Goal: Task Accomplishment & Management: Complete application form

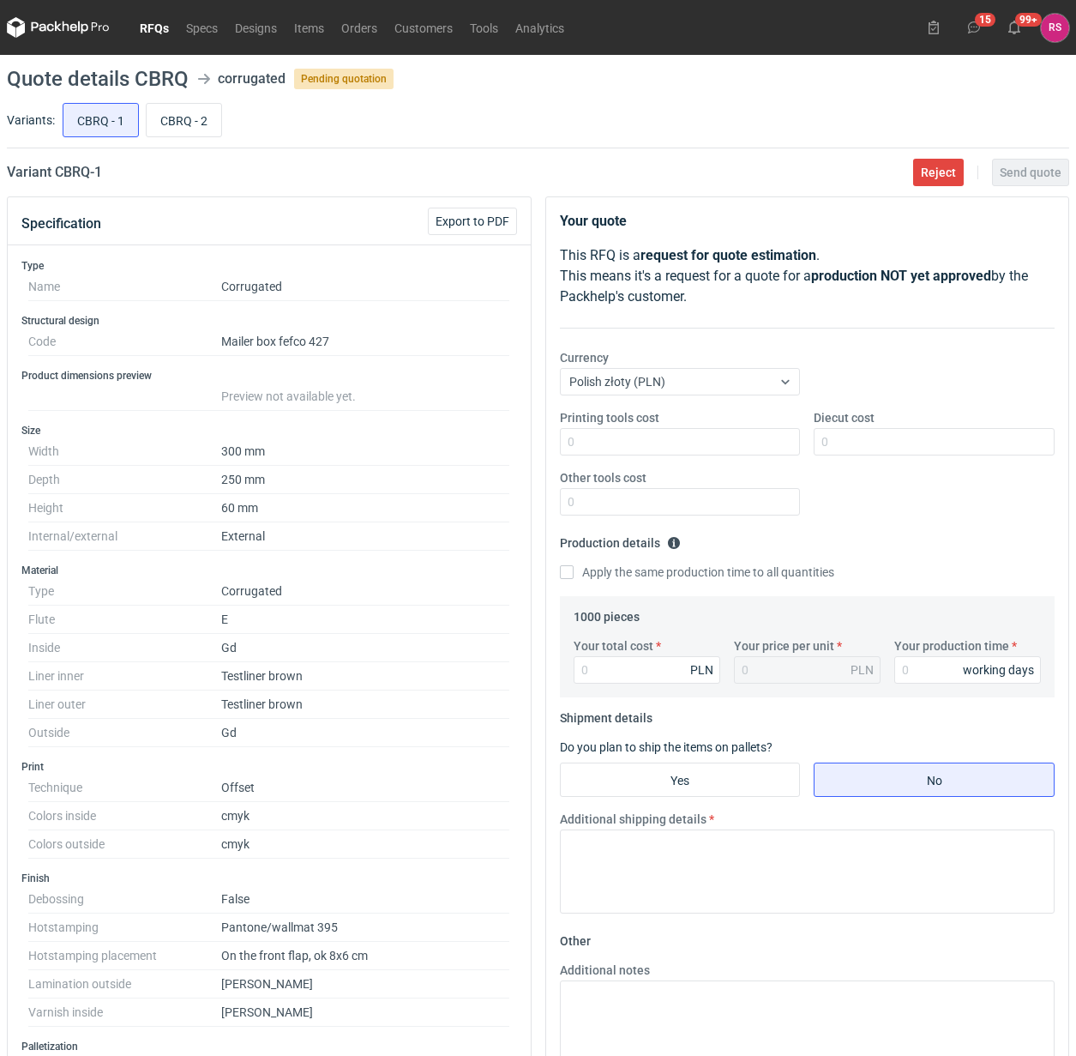
click at [160, 27] on link "RFQs" at bounding box center [154, 27] width 46 height 21
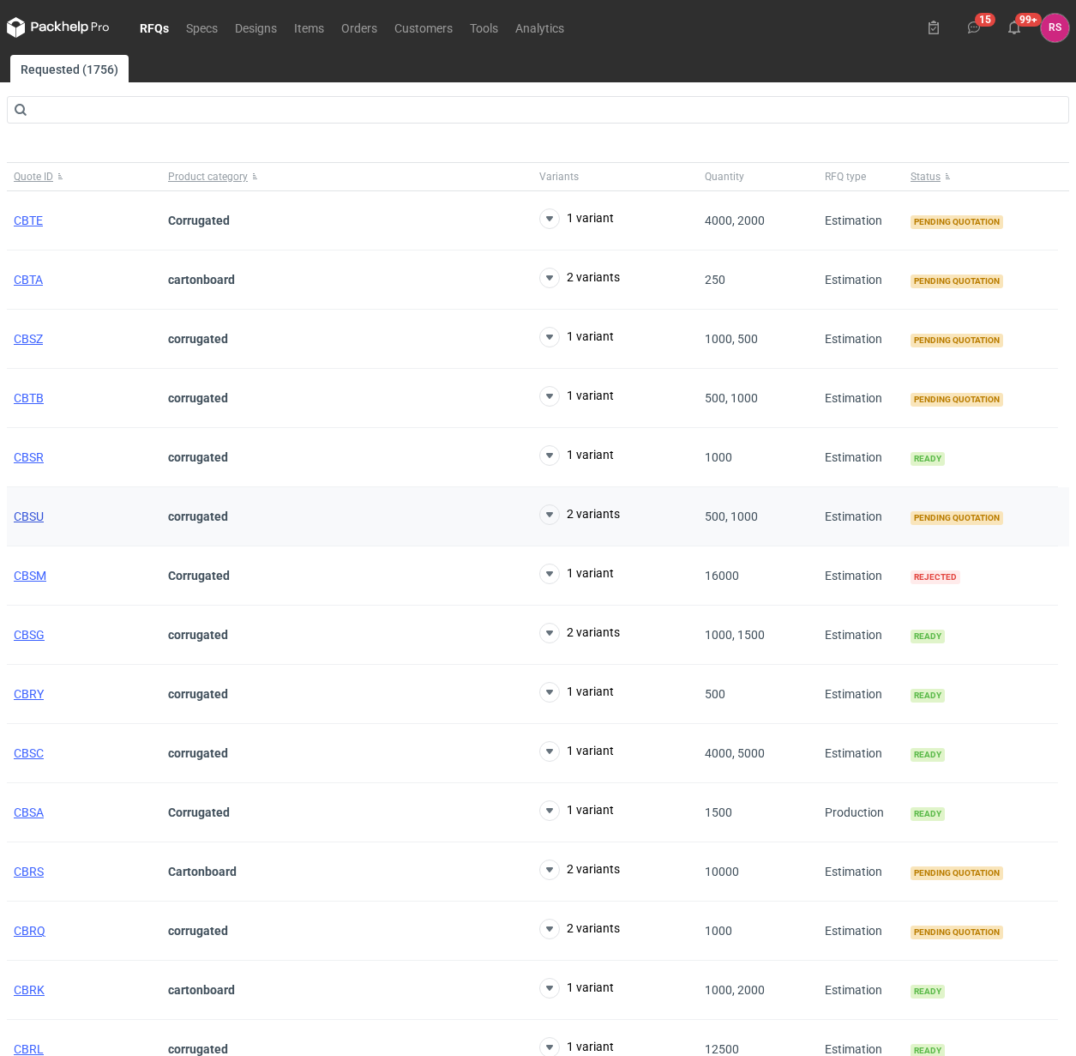
click at [33, 521] on span "CBSU" at bounding box center [29, 516] width 30 height 14
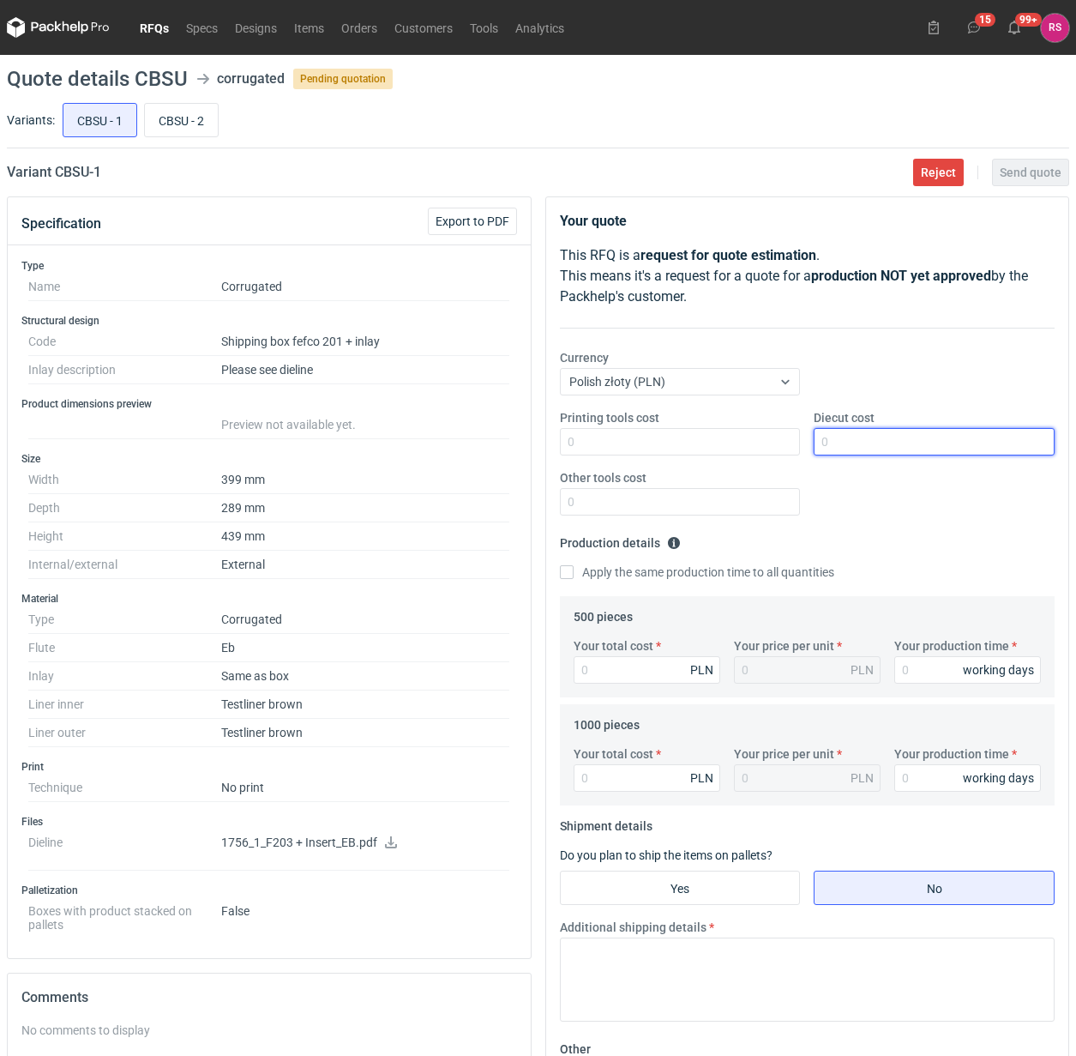
click at [851, 443] on input "Diecut cost" at bounding box center [934, 441] width 241 height 27
type input "1850"
click at [569, 576] on input "Apply the same production time to all quantities" at bounding box center [567, 572] width 14 height 14
checkbox input "true"
click at [642, 675] on input "Your total cost" at bounding box center [647, 669] width 147 height 27
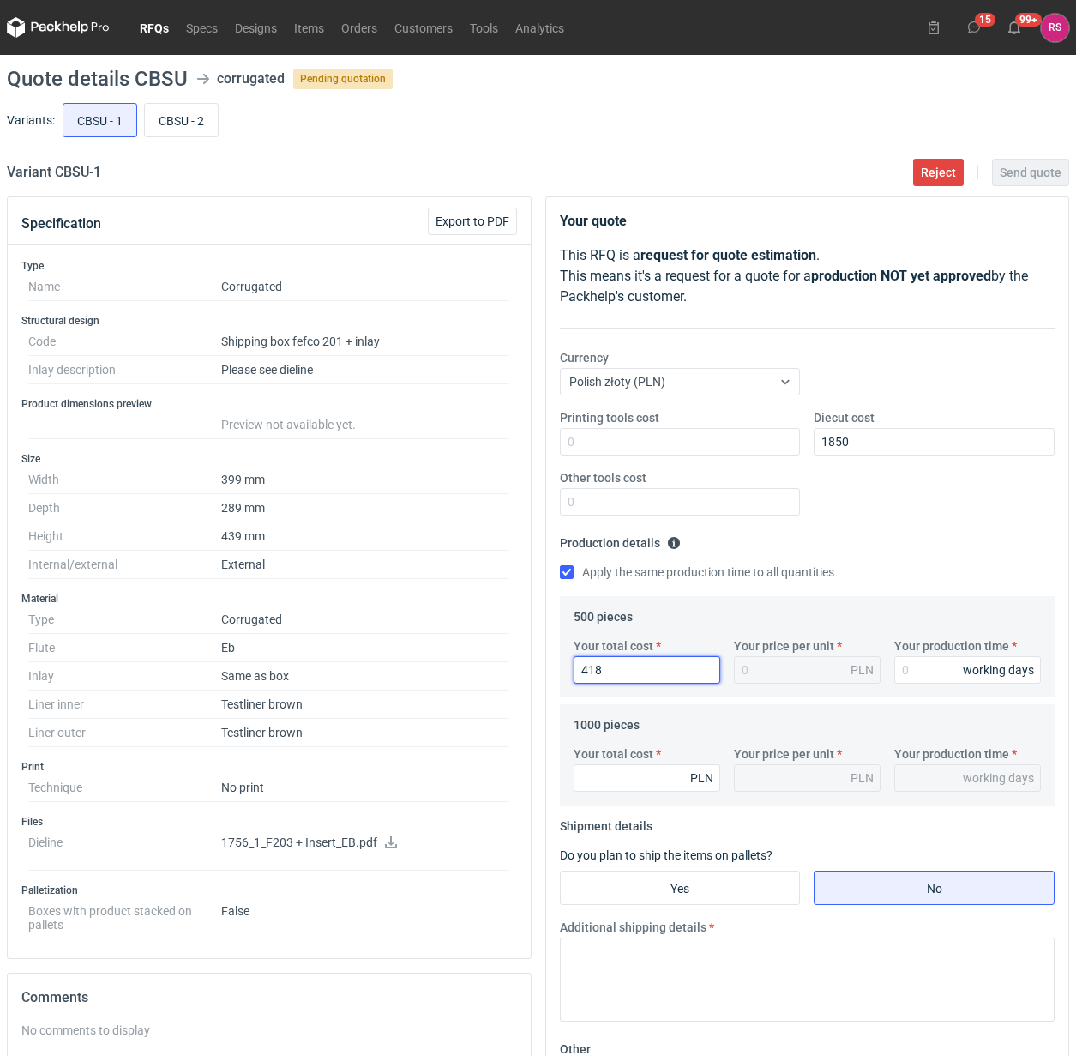
type input "4185"
type input "8.37"
type input "4185"
type input "1"
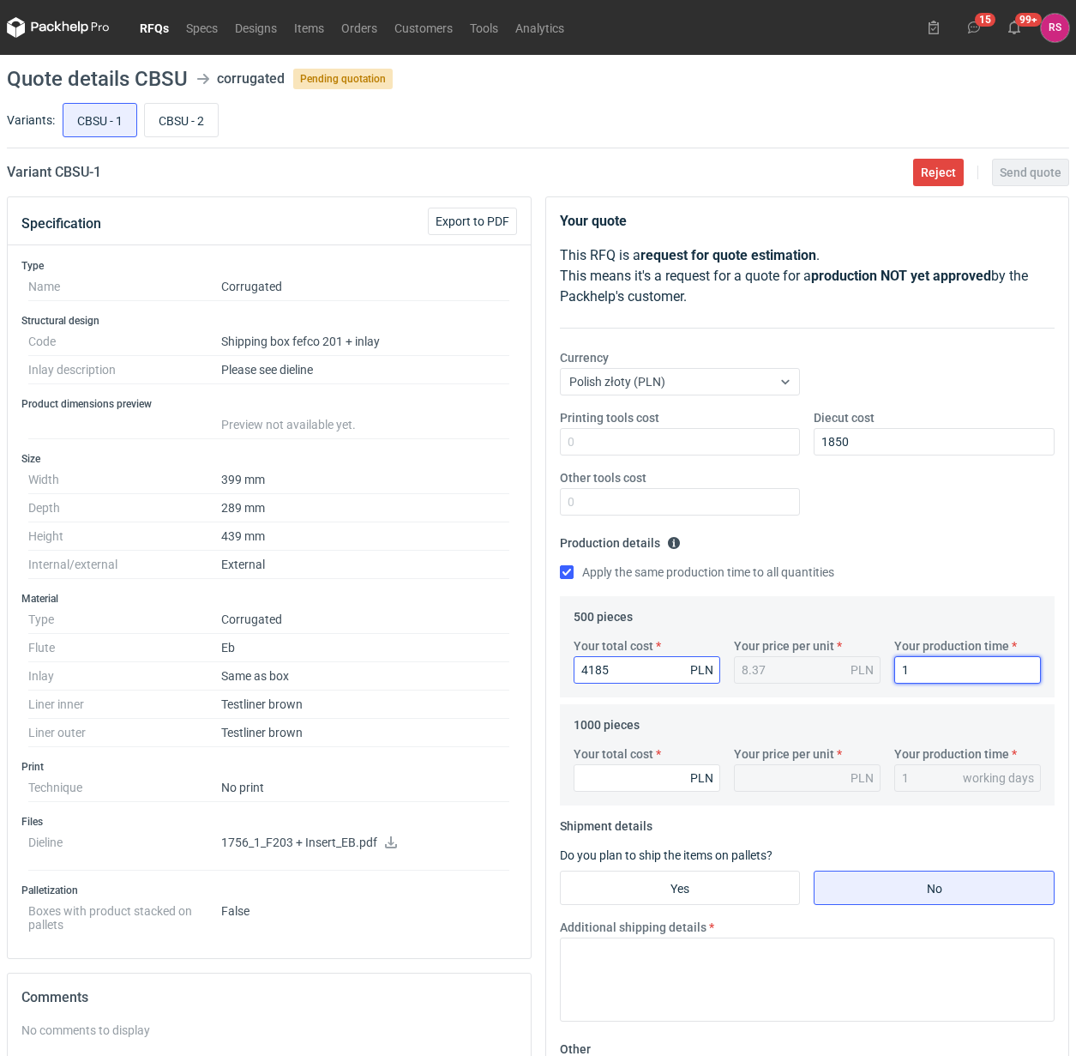
type input "13"
click at [631, 776] on input "Your total cost" at bounding box center [647, 777] width 147 height 27
type input "77"
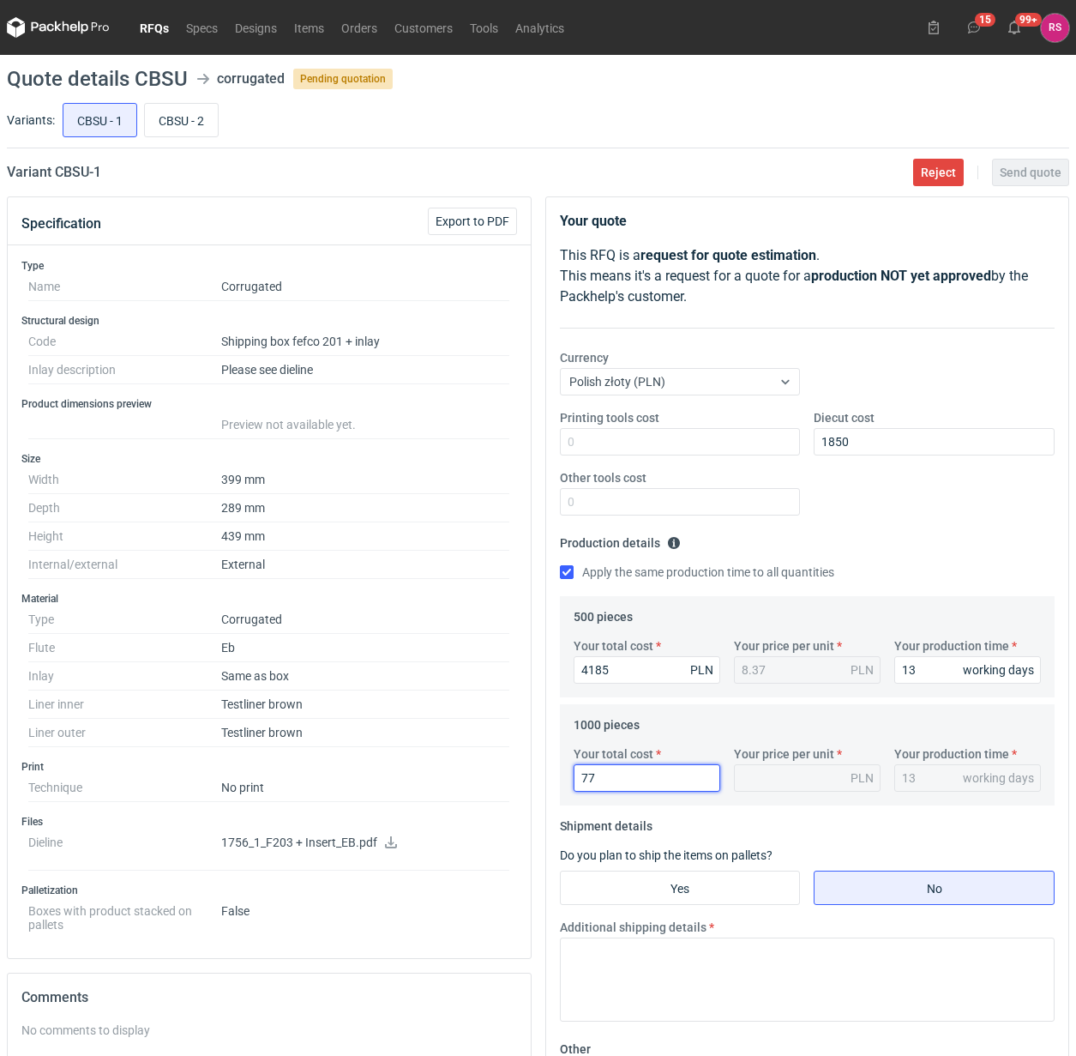
type input "0.08"
type input "7700"
type input "7.7"
type input "7700"
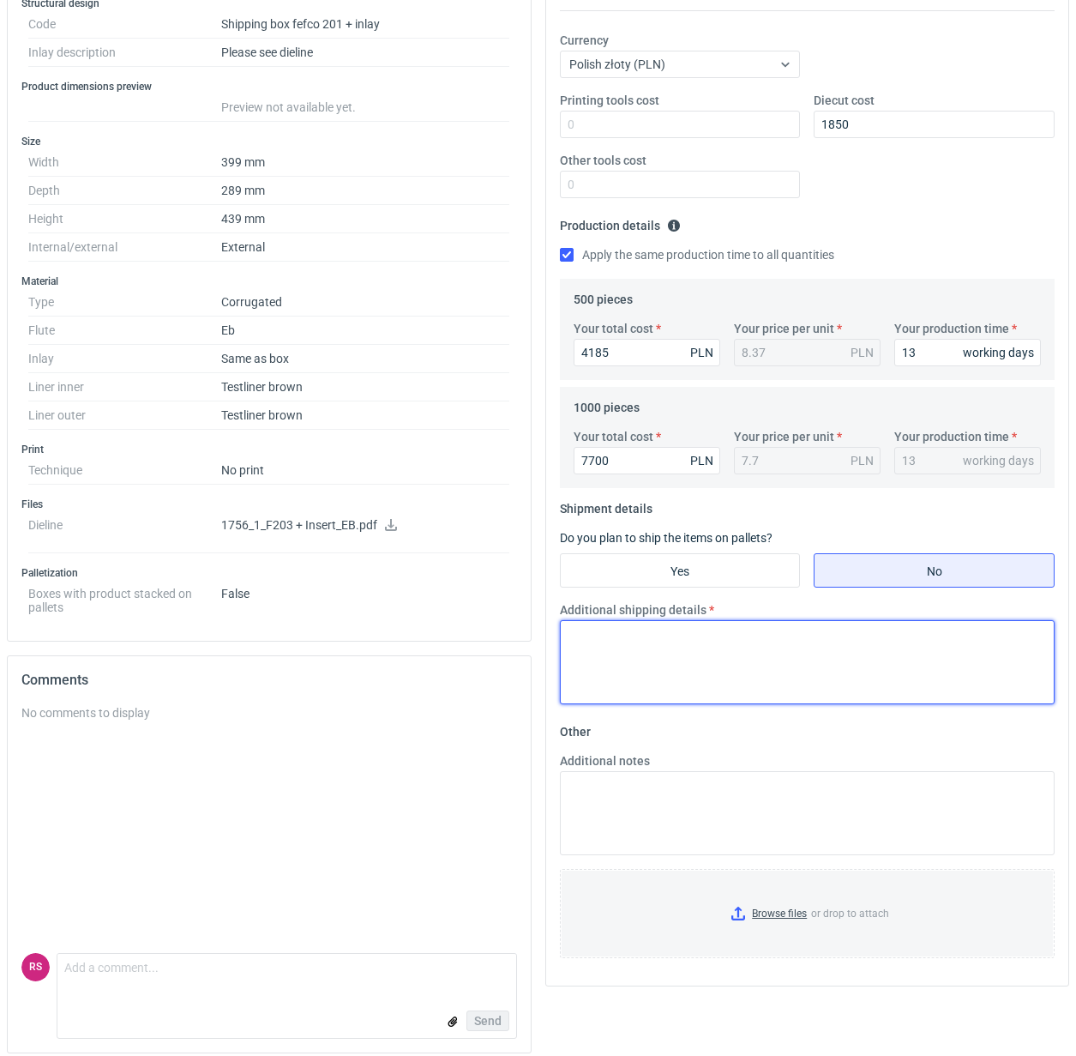
scroll to position [322, 0]
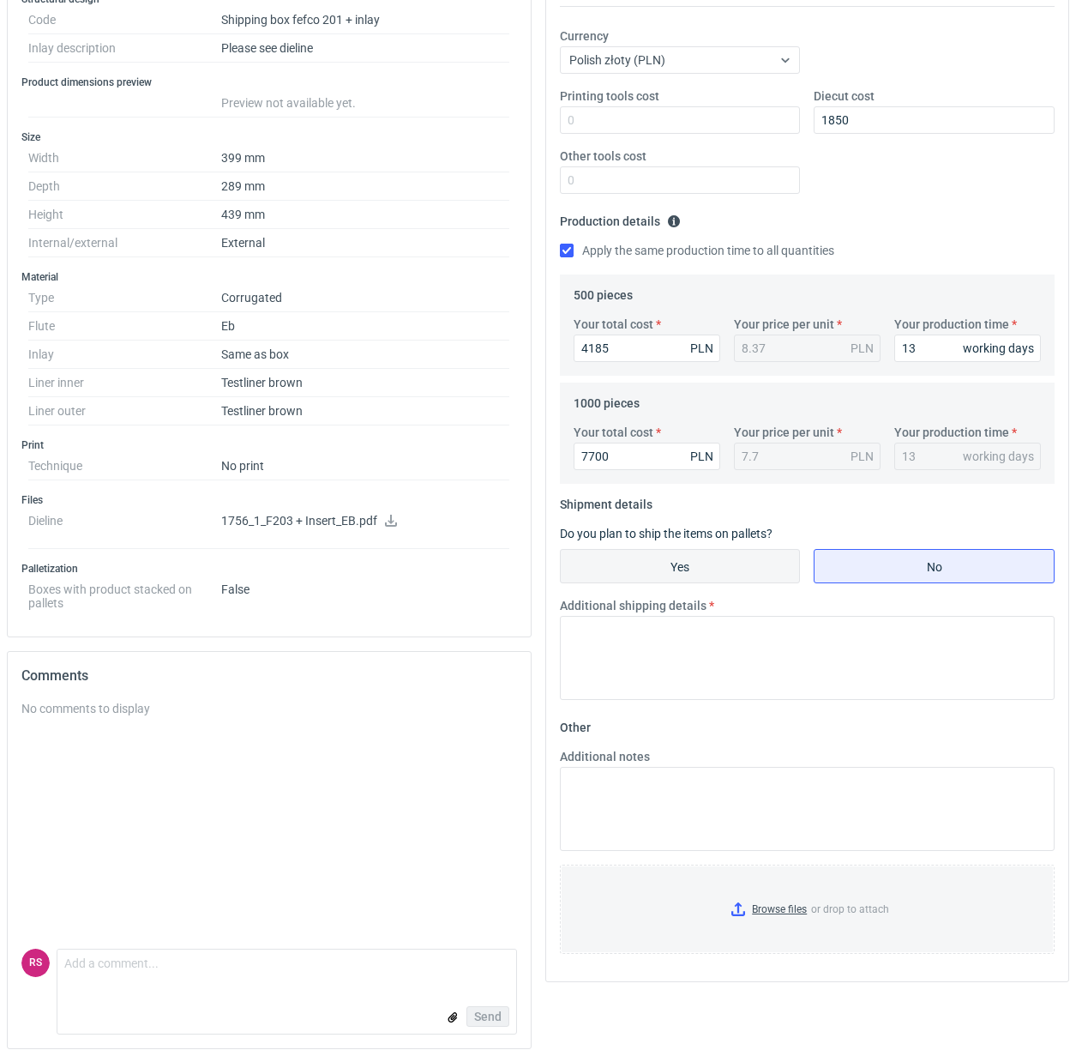
click at [692, 557] on input "Yes" at bounding box center [680, 566] width 239 height 33
radio input "true"
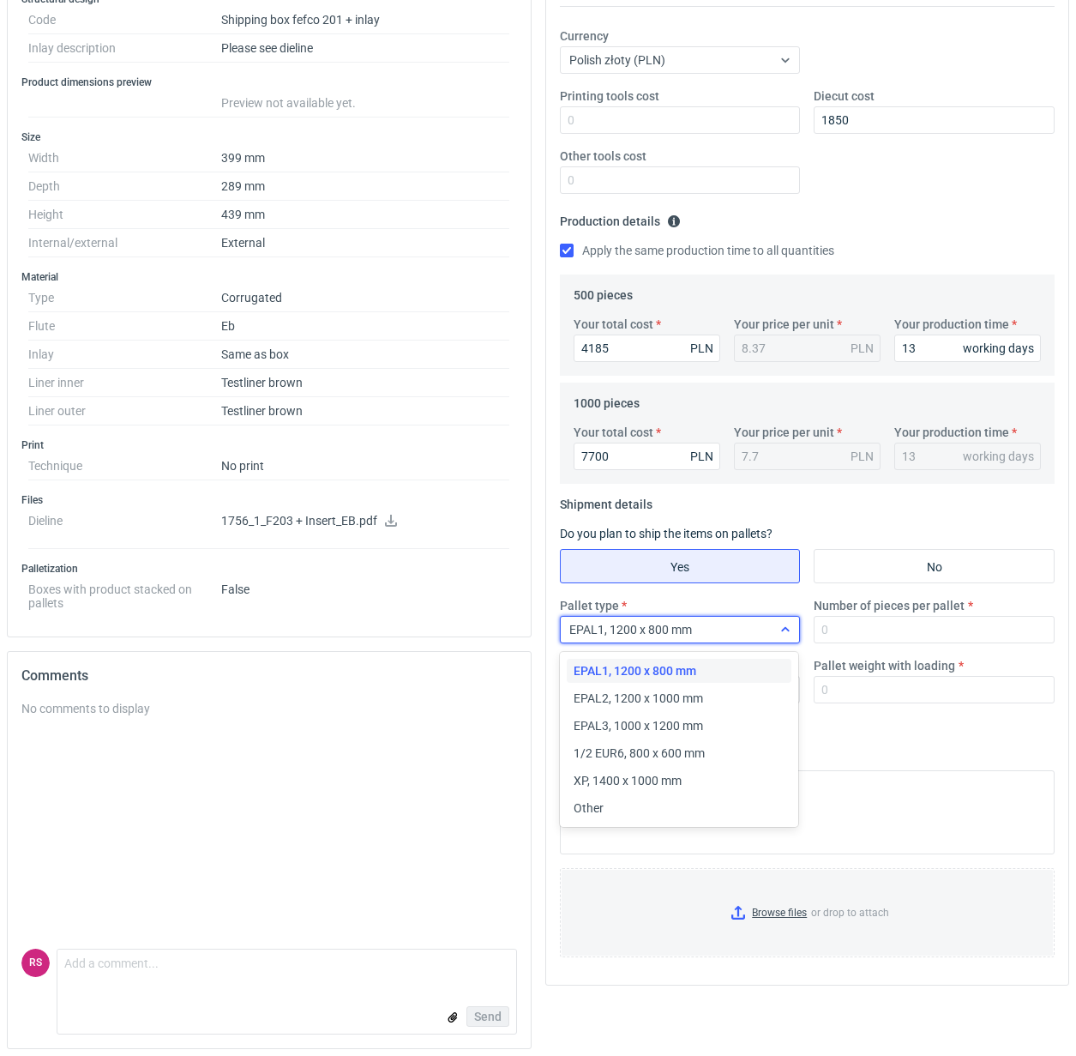
click at [774, 632] on div at bounding box center [785, 630] width 27 height 14
drag, startPoint x: 609, startPoint y: 811, endPoint x: 697, endPoint y: 683, distance: 156.1
click at [609, 811] on div "Other" at bounding box center [680, 807] width 212 height 17
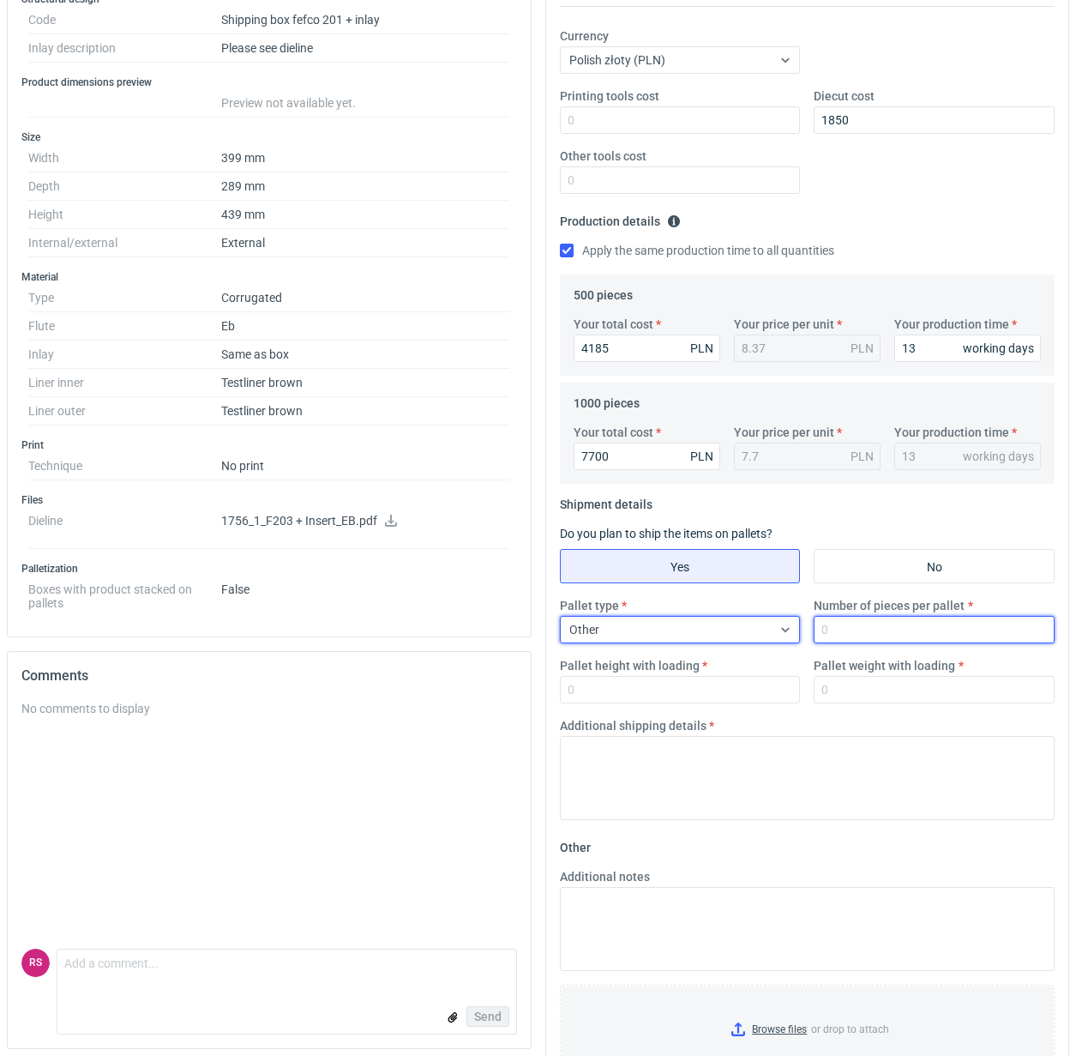
click at [880, 632] on input "Number of pieces per pallet" at bounding box center [934, 629] width 241 height 27
type input "90"
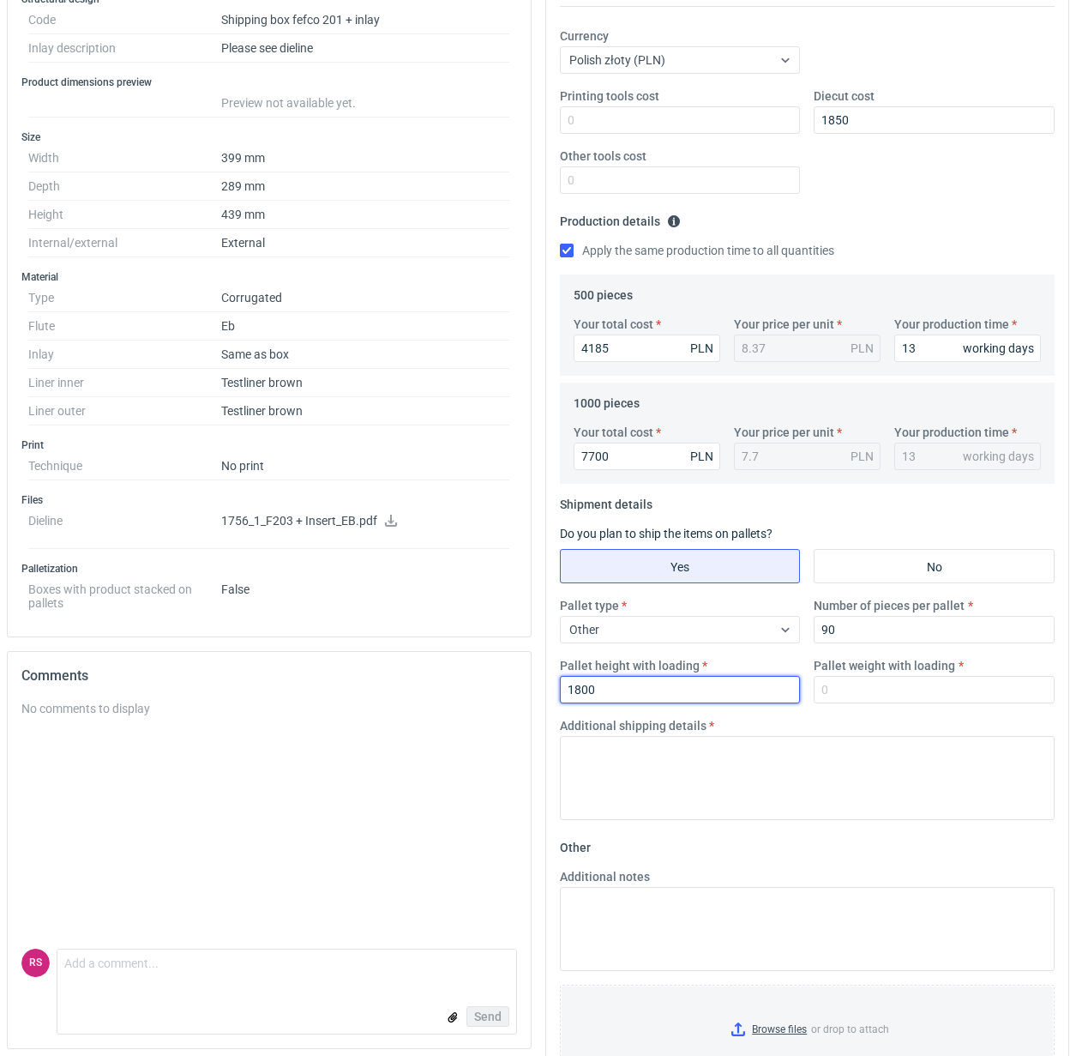
type input "1800"
type input "300"
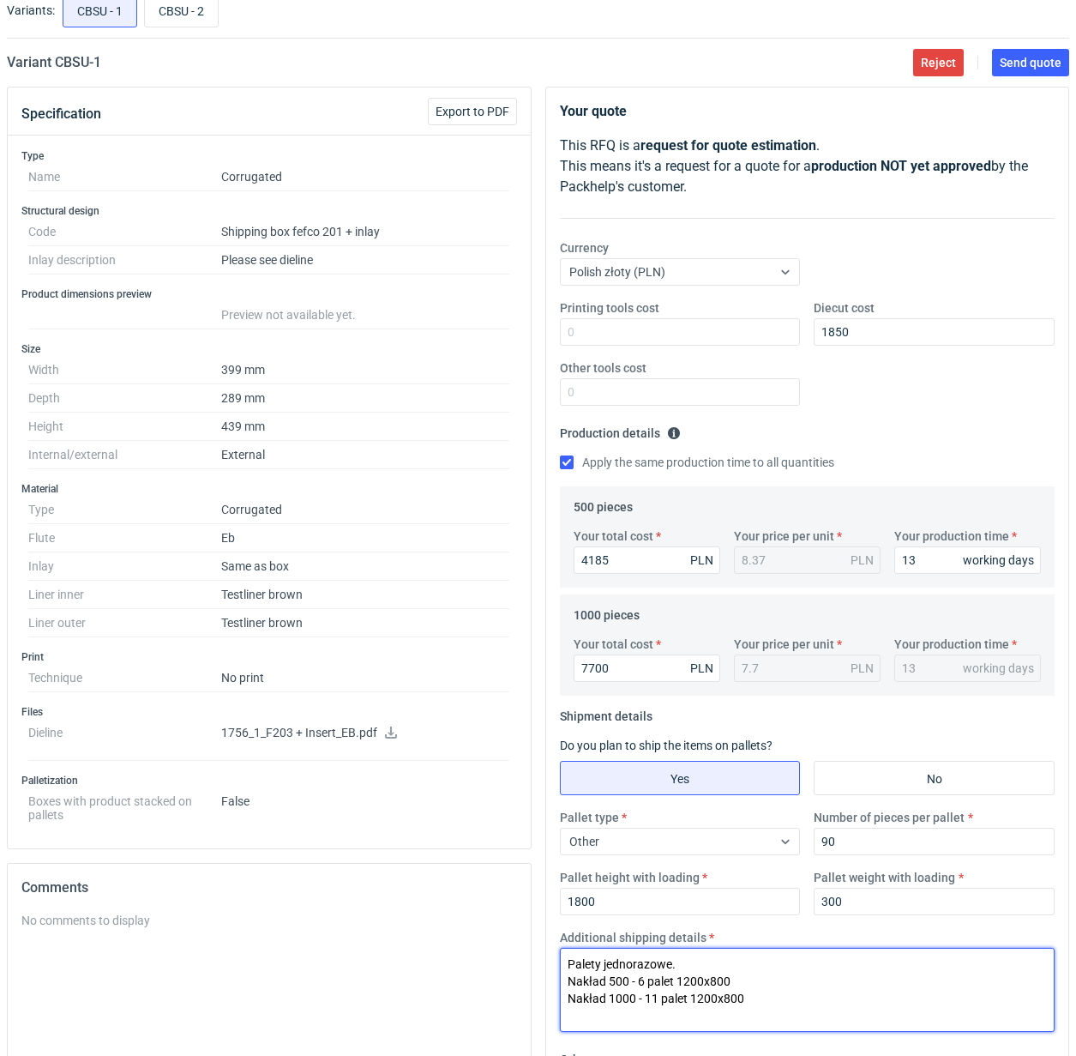
scroll to position [0, 0]
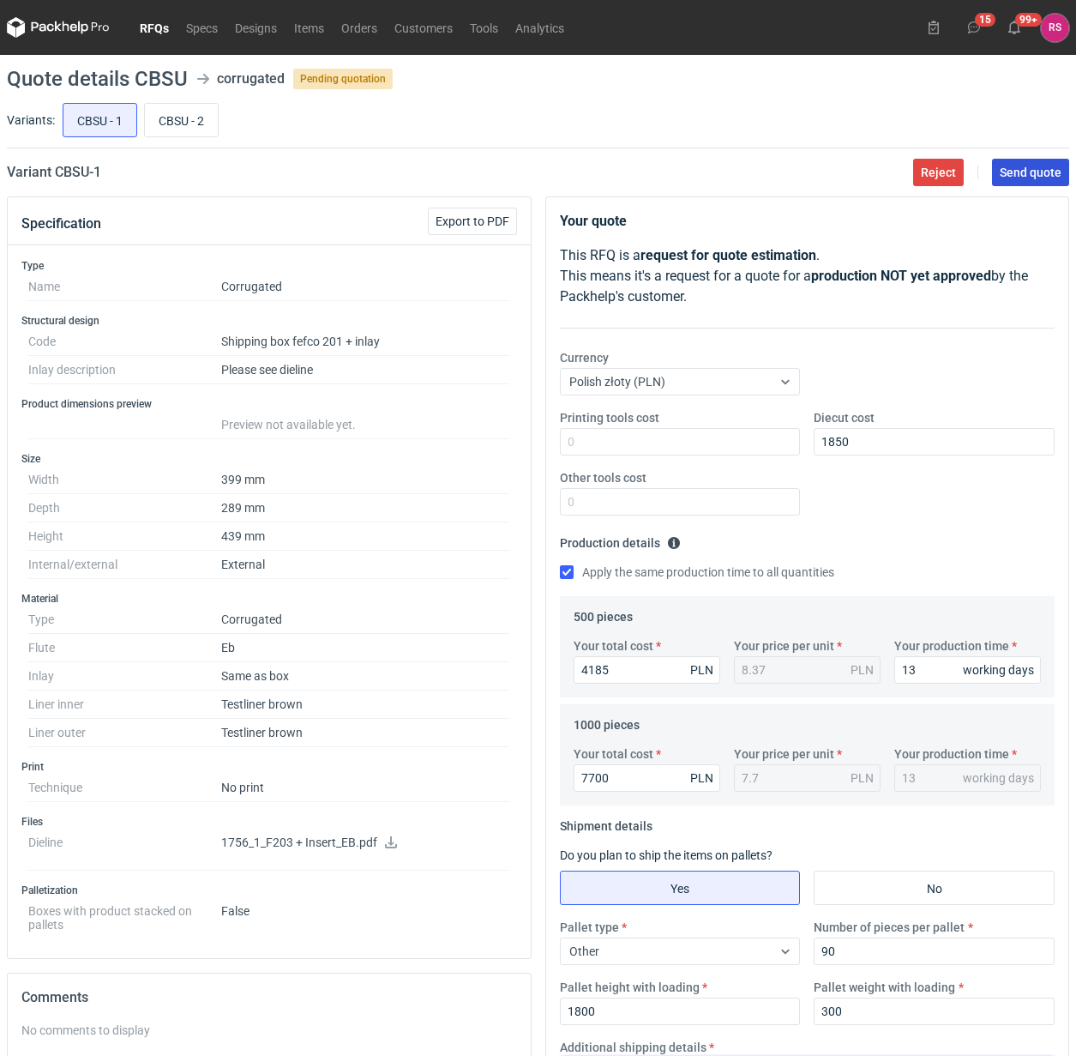
type textarea "Palety jednorazowe. Nakład 500 - 6 palet 1200x800 Nakład 1000 - 11 palet 1200x8…"
click at [1030, 173] on span "Send quote" at bounding box center [1031, 172] width 62 height 12
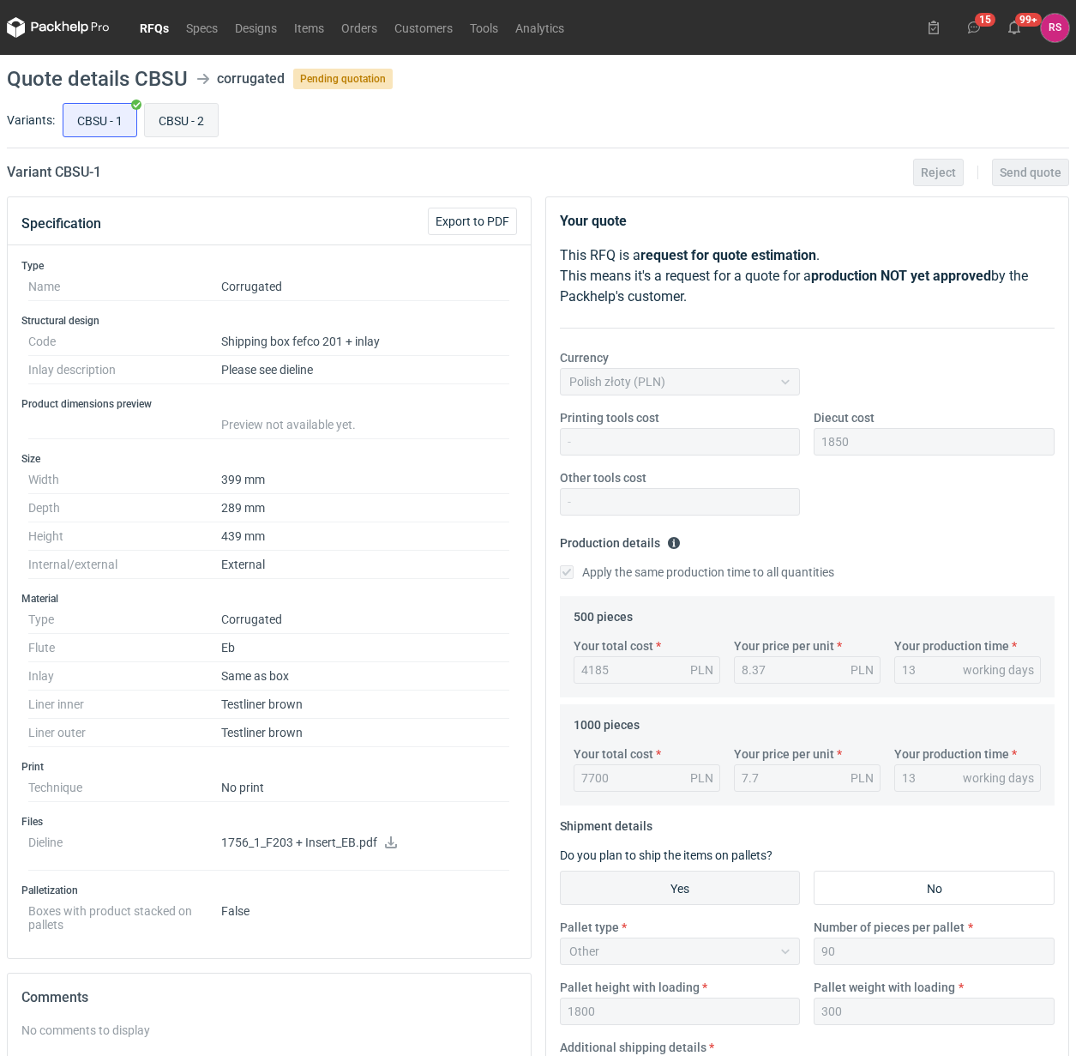
click at [197, 113] on input "CBSU - 2" at bounding box center [181, 120] width 73 height 33
radio input "true"
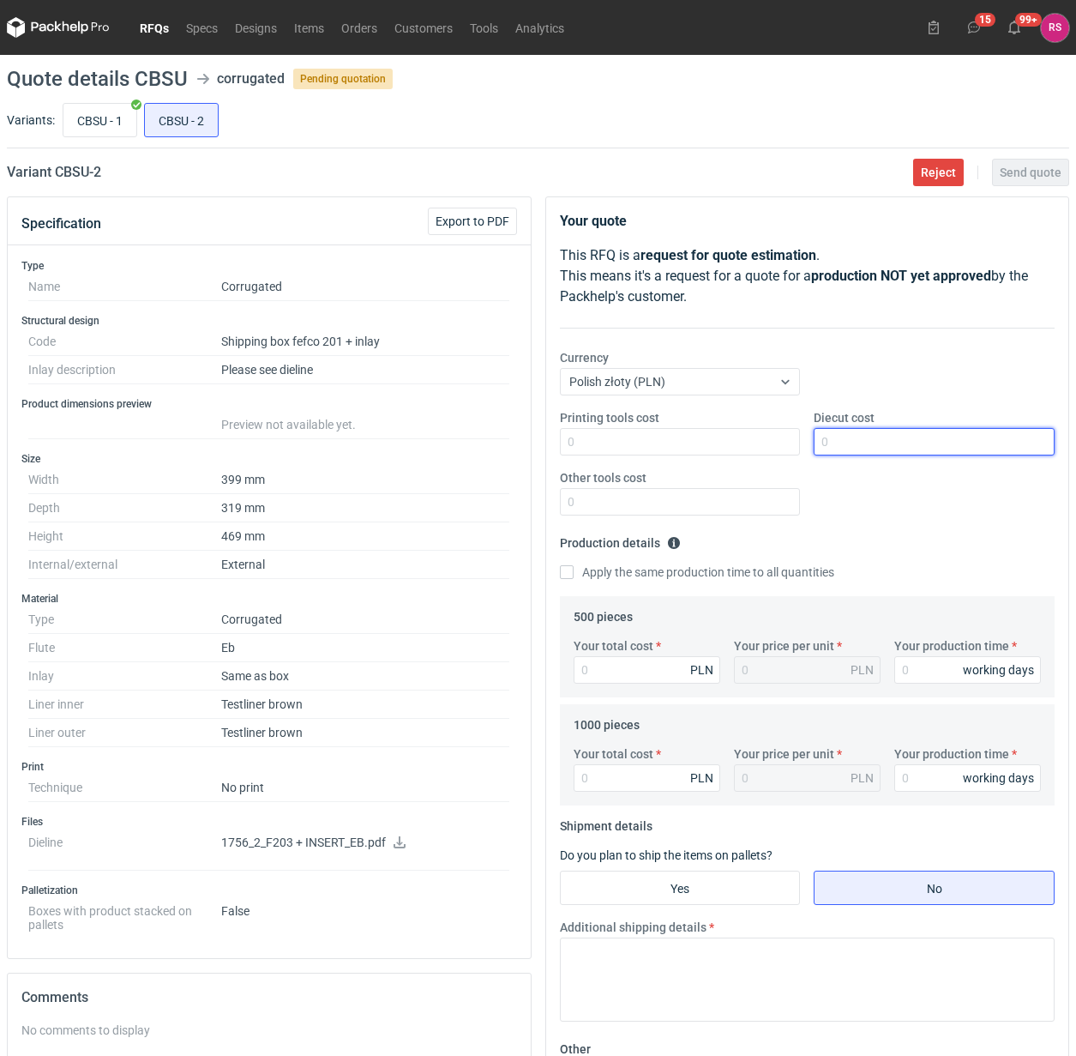
click at [911, 450] on input "Diecut cost" at bounding box center [934, 441] width 241 height 27
type input "2250"
click at [560, 565] on input "Apply the same production time to all quantities" at bounding box center [567, 572] width 14 height 14
checkbox input "true"
type input "4495"
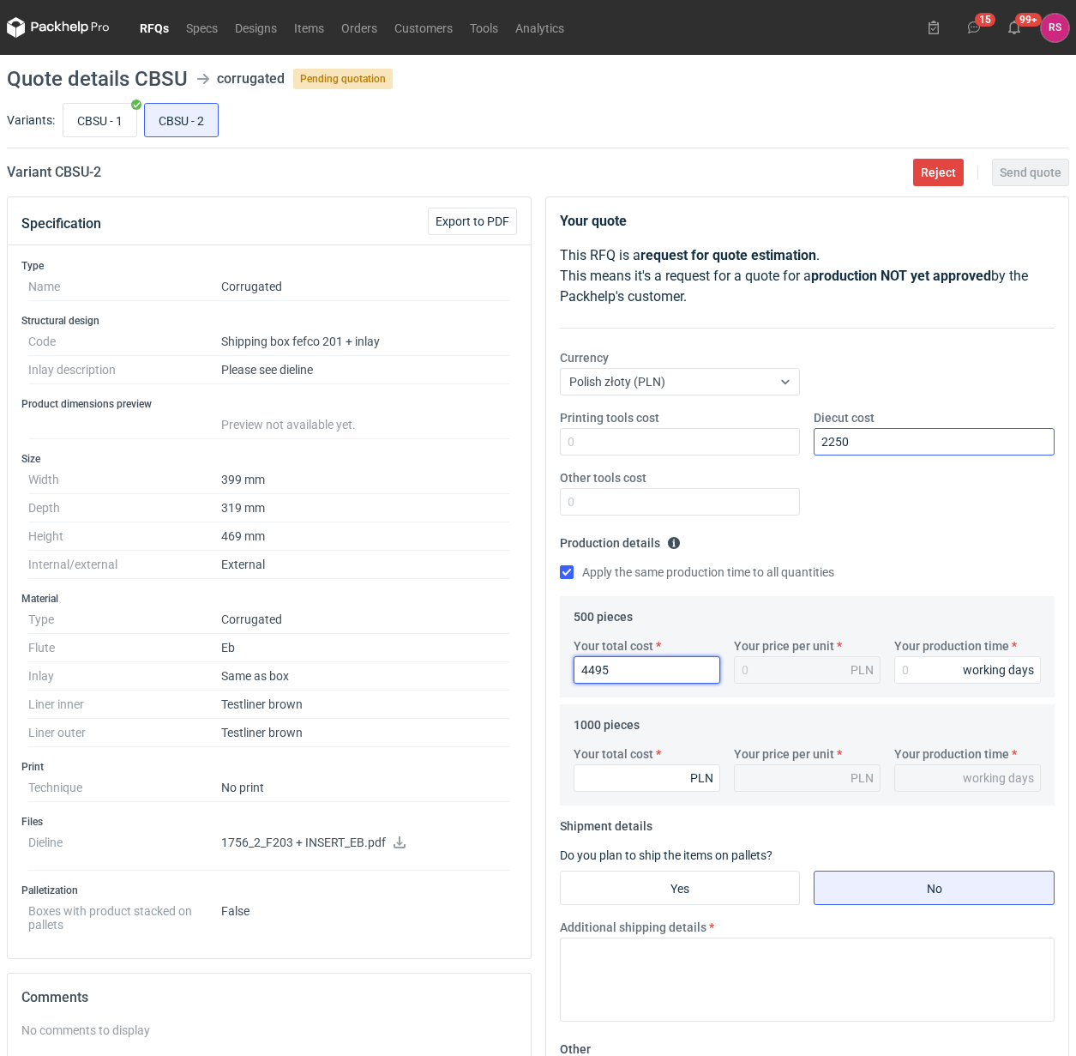
type input "8.99"
type input "4495"
type input "1"
type input "13"
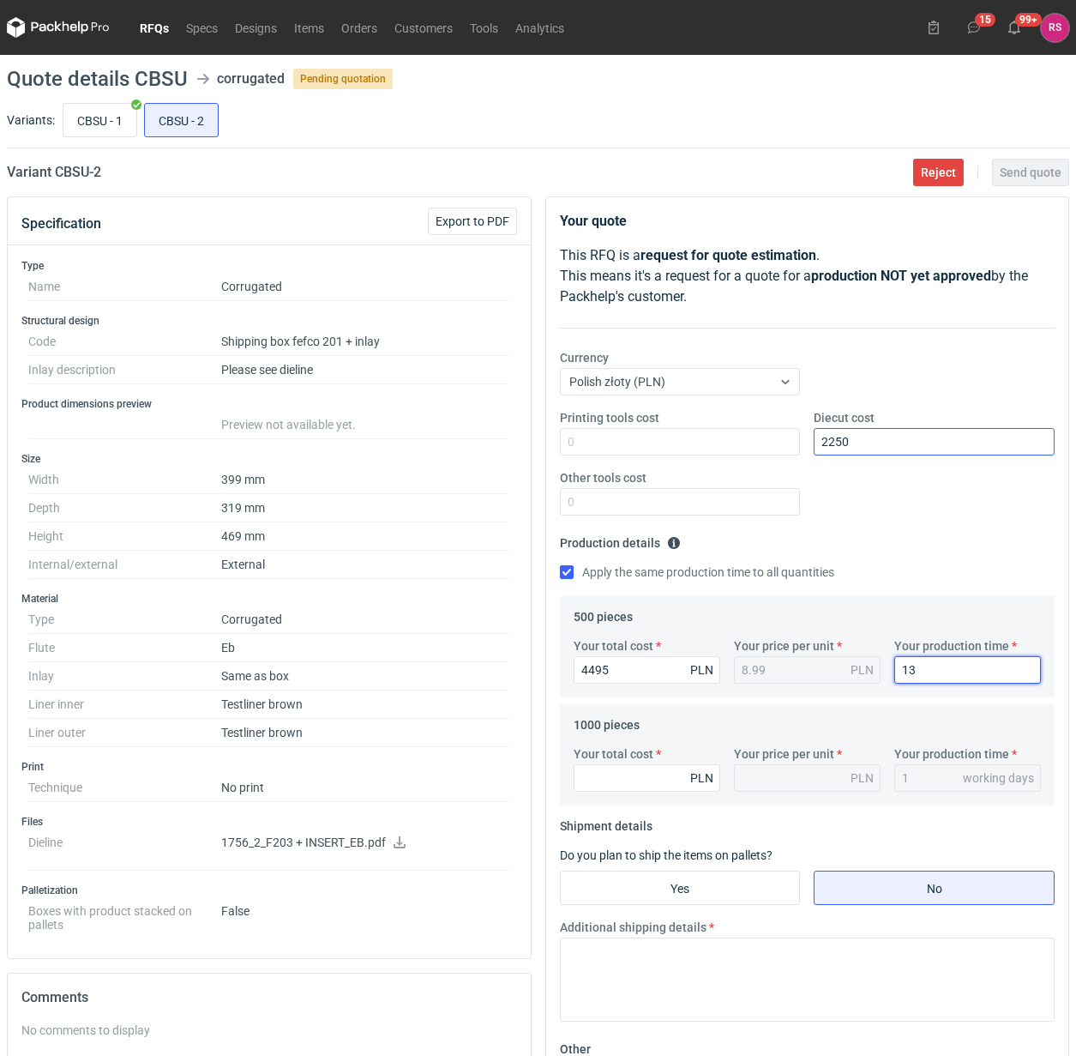
type input "13"
type input "8"
type input "0.01"
type input "83"
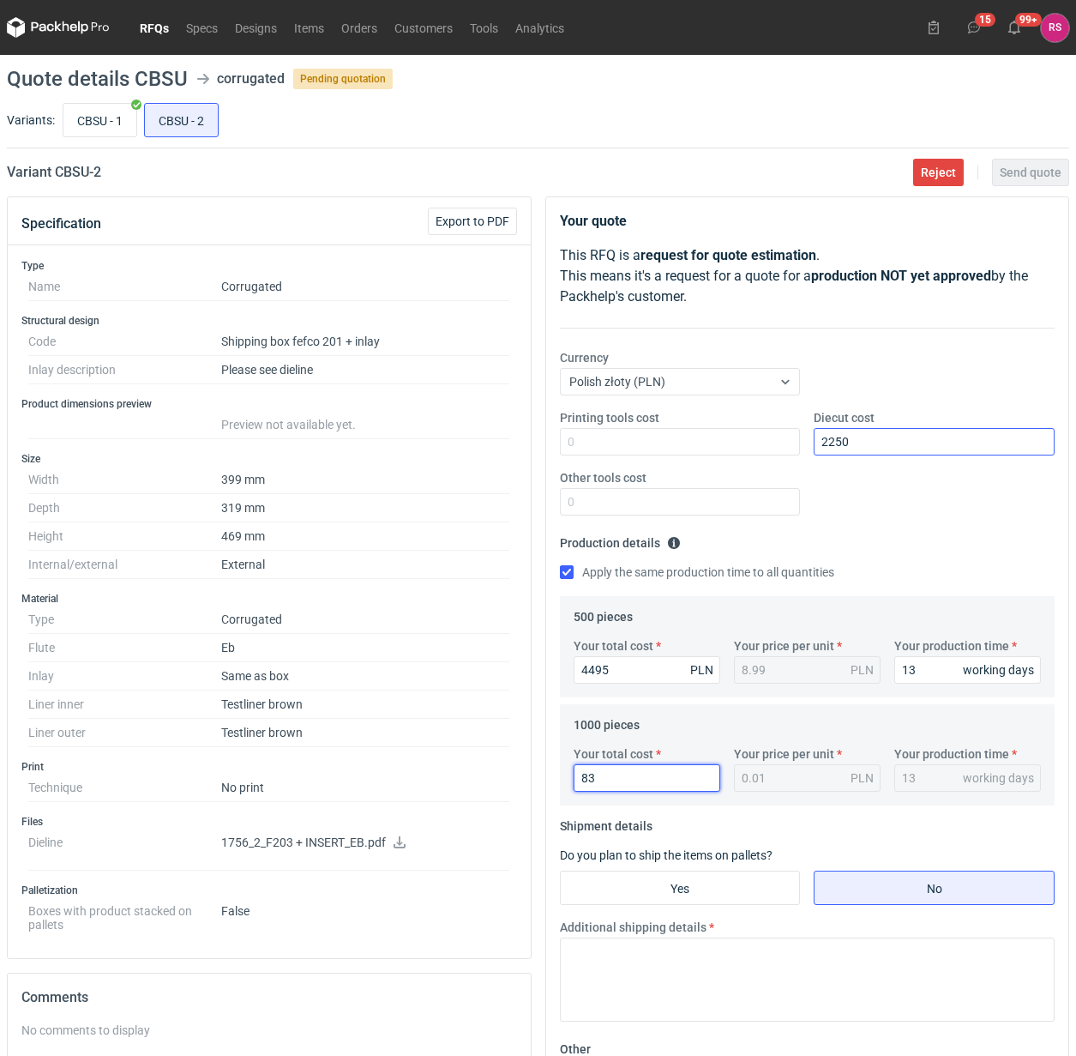
type input "0.08"
type input "8340"
type input "8.34"
type input "8340"
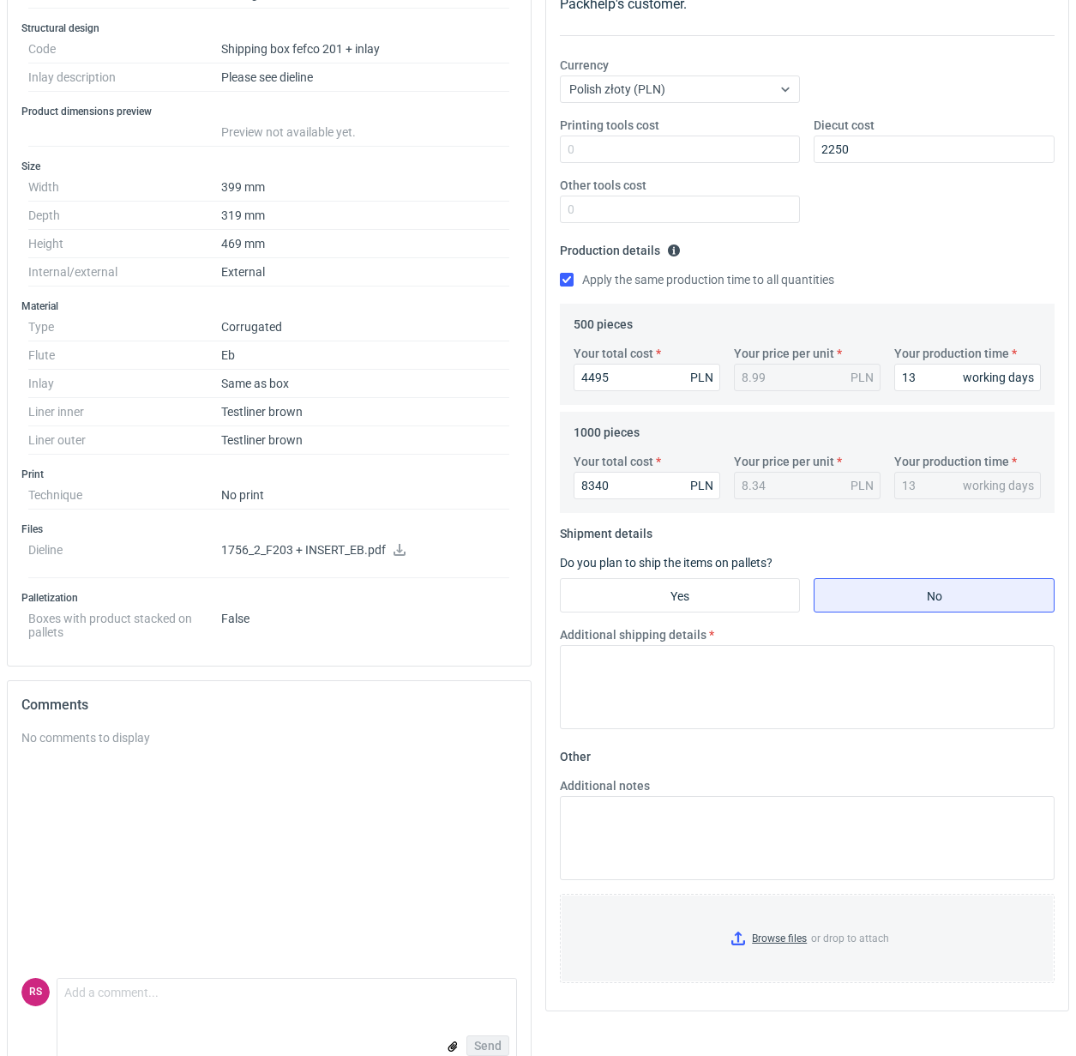
scroll to position [322, 0]
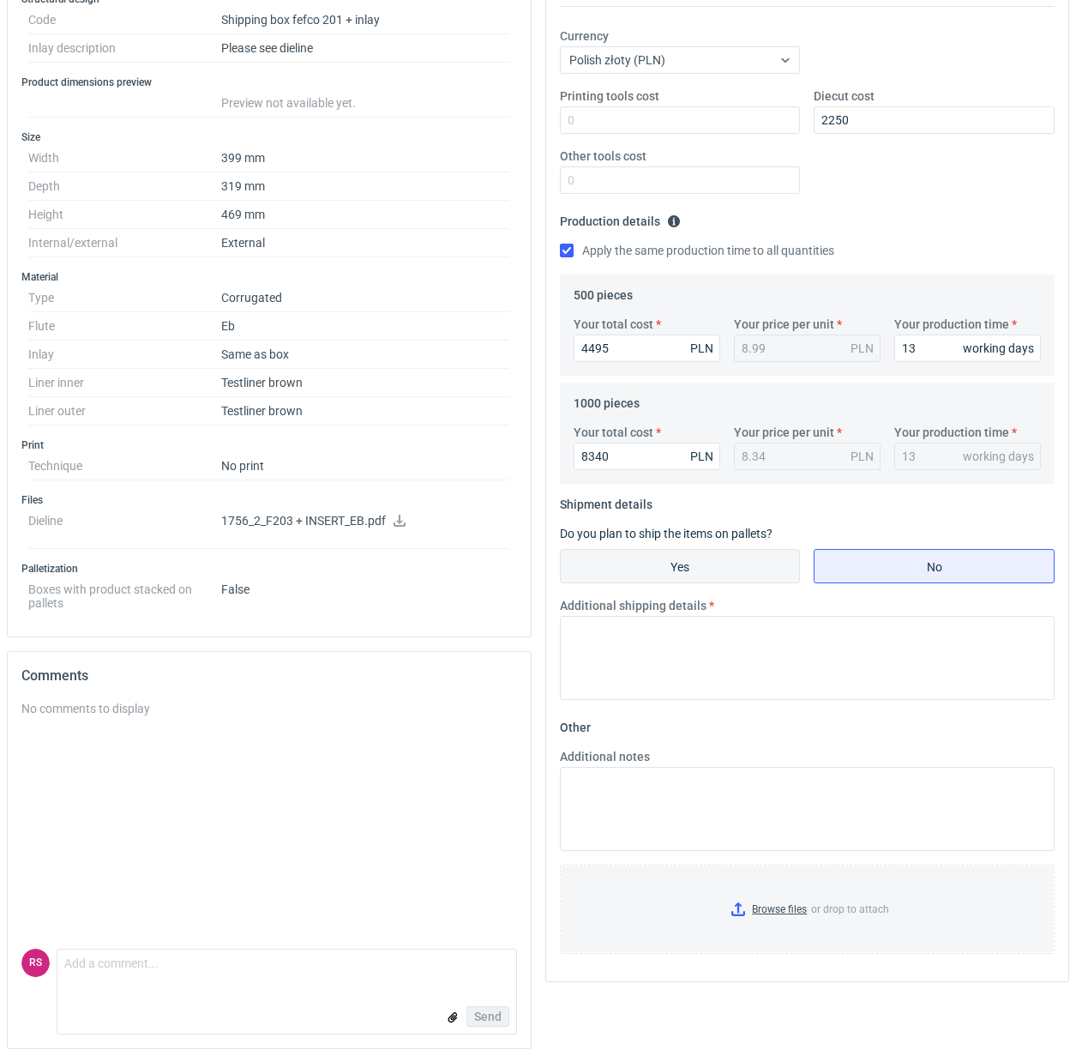
click at [696, 568] on input "Yes" at bounding box center [680, 566] width 239 height 33
radio input "true"
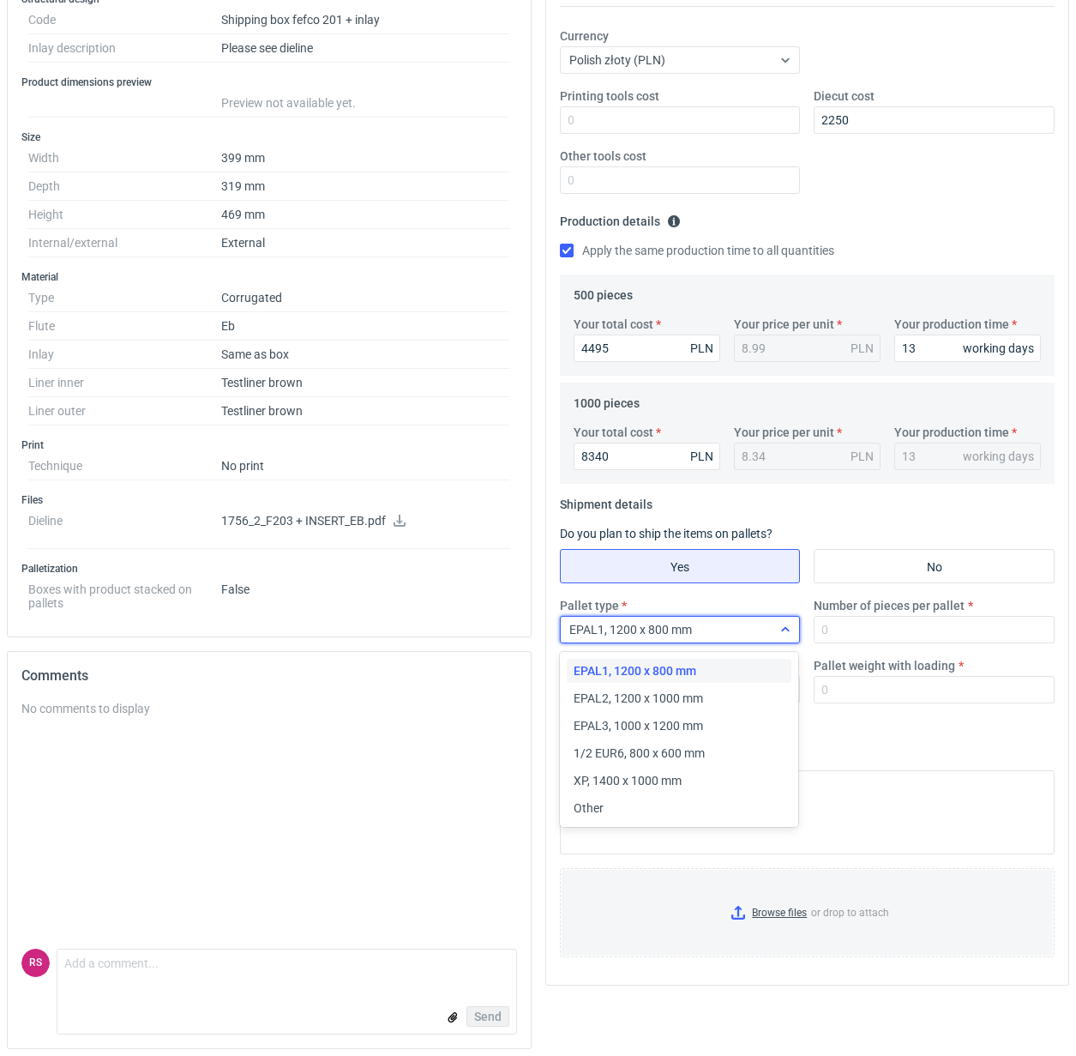
click at [786, 628] on icon at bounding box center [786, 630] width 14 height 14
click at [678, 812] on div "Other" at bounding box center [680, 807] width 212 height 17
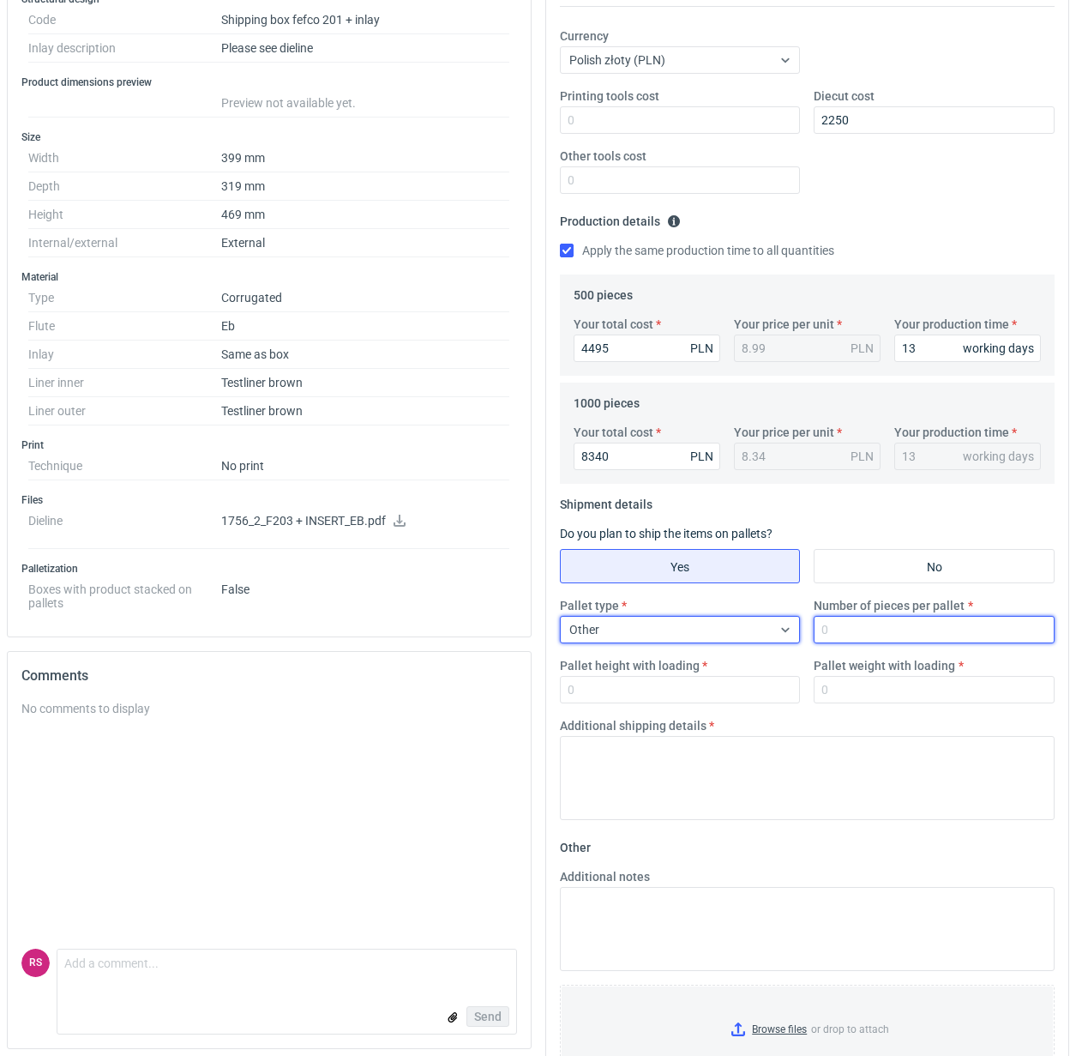
click at [880, 636] on input "Number of pieces per pallet" at bounding box center [934, 629] width 241 height 27
click at [877, 631] on input "Number of pieces per pallet" at bounding box center [934, 629] width 241 height 27
type input "90"
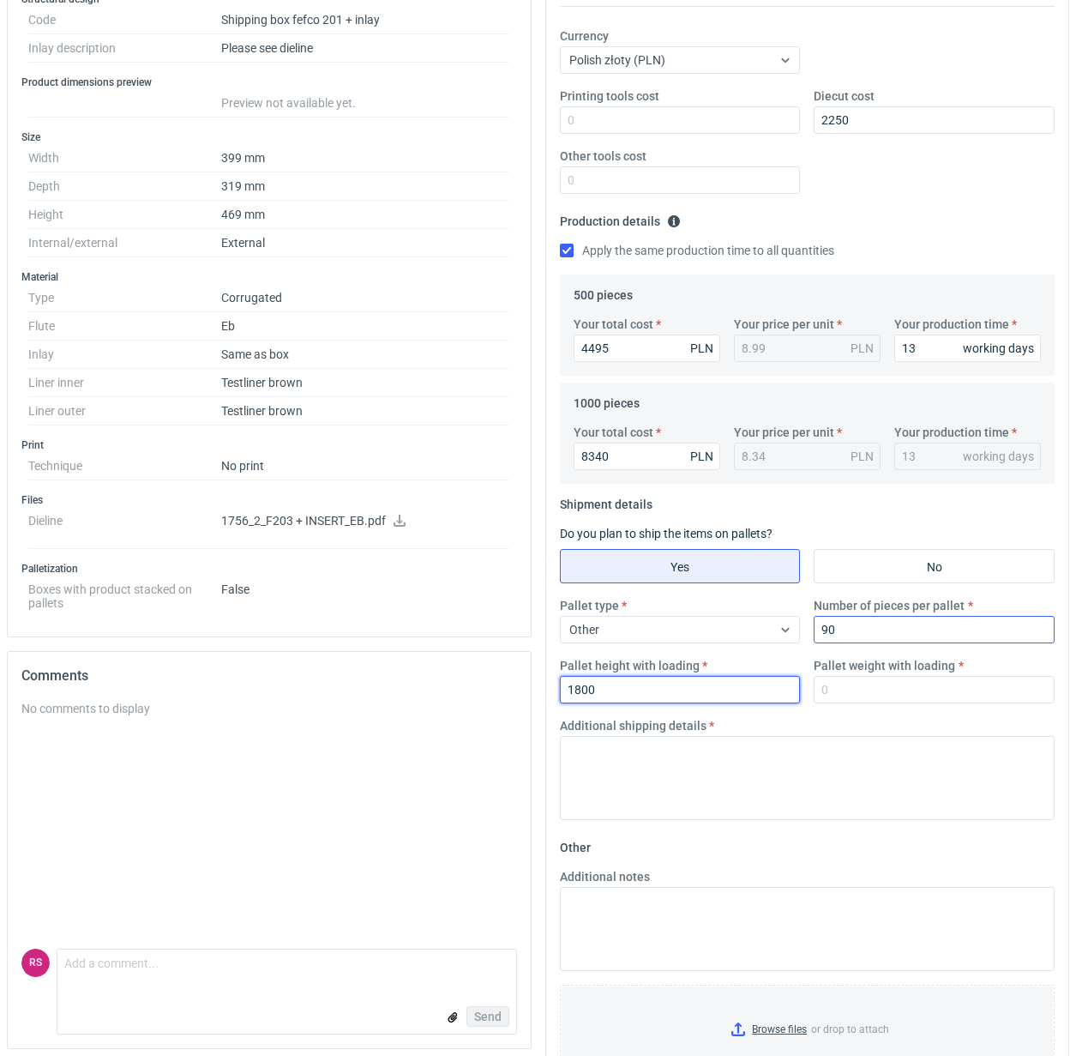
type input "1800"
type input "300"
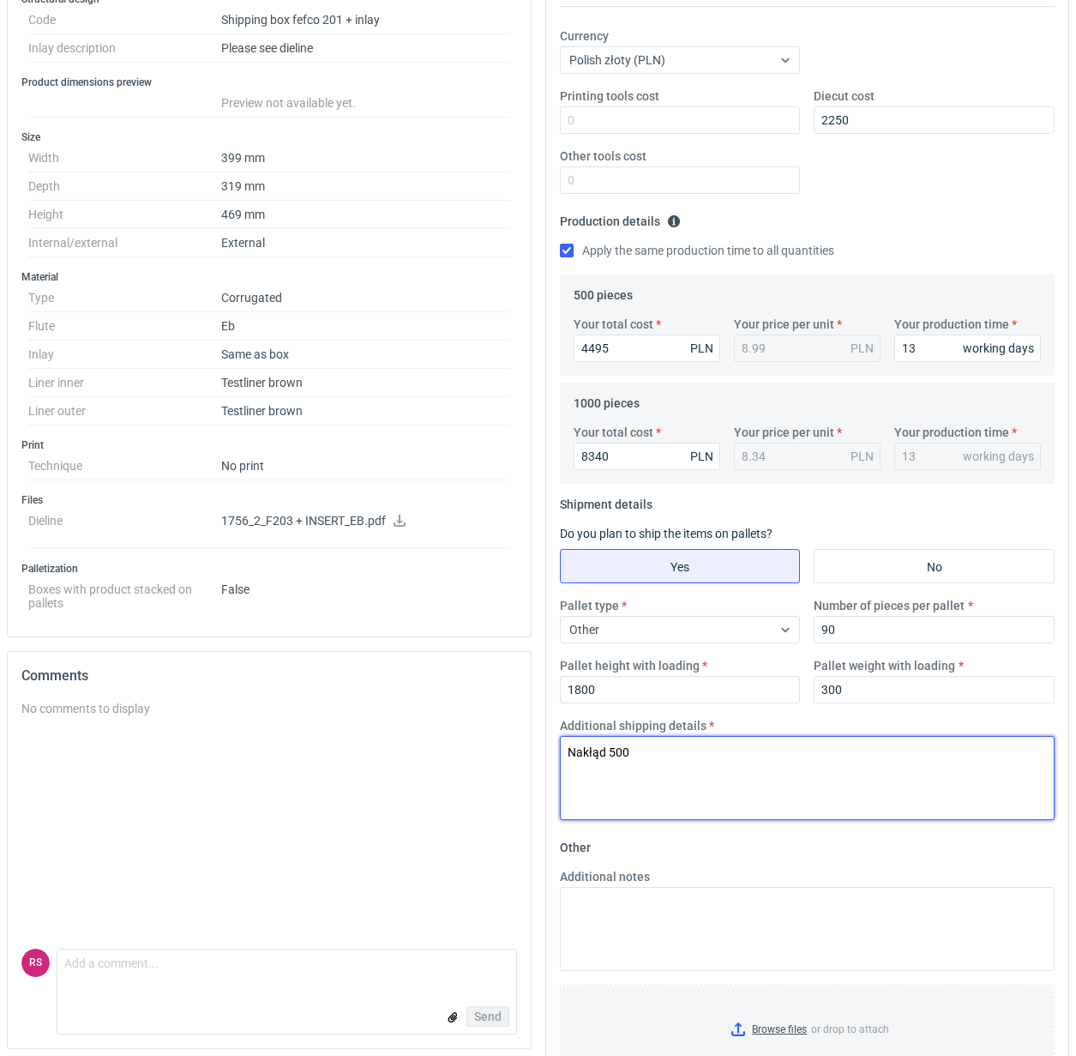
click at [600, 751] on textarea "Nakłąd 500" at bounding box center [808, 778] width 496 height 84
click at [753, 751] on textarea "Nakład 500" at bounding box center [808, 778] width 496 height 84
click at [598, 776] on textarea "Nakład 500 - 3 palety 1200x800 i 3 palety 1290x800 nakłąd 1000 -" at bounding box center [808, 778] width 496 height 84
click at [693, 778] on textarea "Nakład 500 - 3 palety 1200x800 i 3 palety 1290x800 nakład 1000 -" at bounding box center [808, 778] width 496 height 84
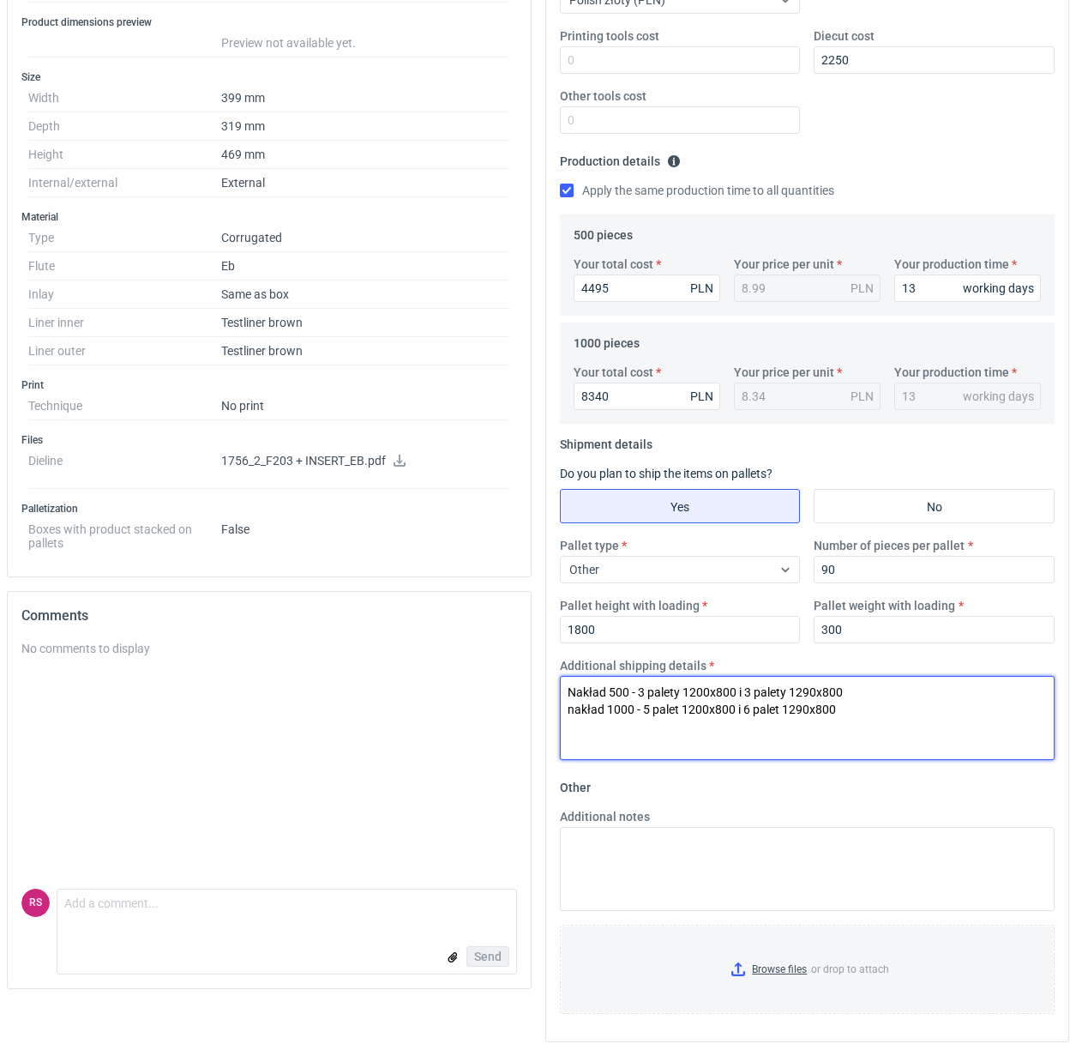
scroll to position [0, 0]
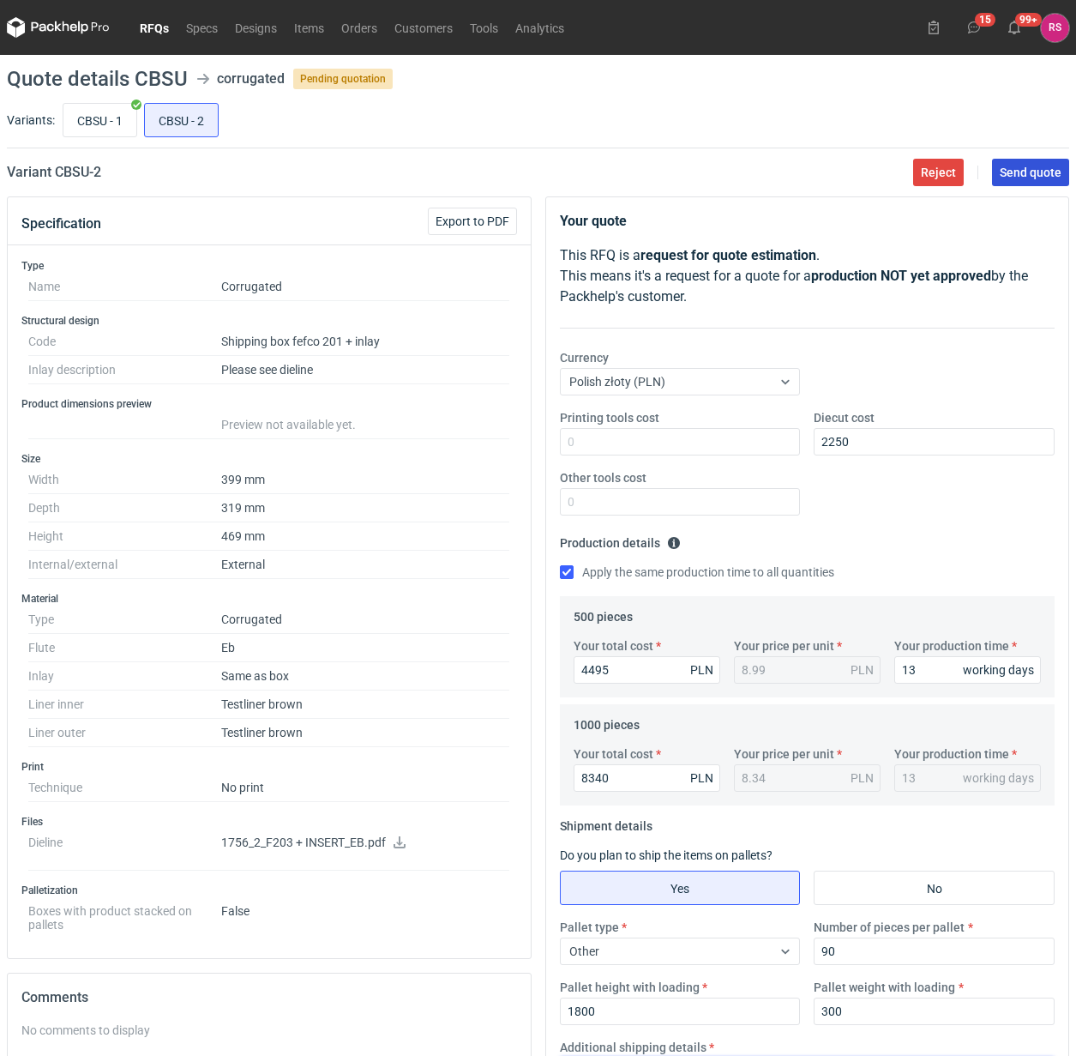
type textarea "Nakład 500 - 3 palety 1200x800 i 3 palety 1290x800 nakład 1000 - 5 palet 1200x8…"
click at [1026, 170] on span "Send quote" at bounding box center [1031, 172] width 62 height 12
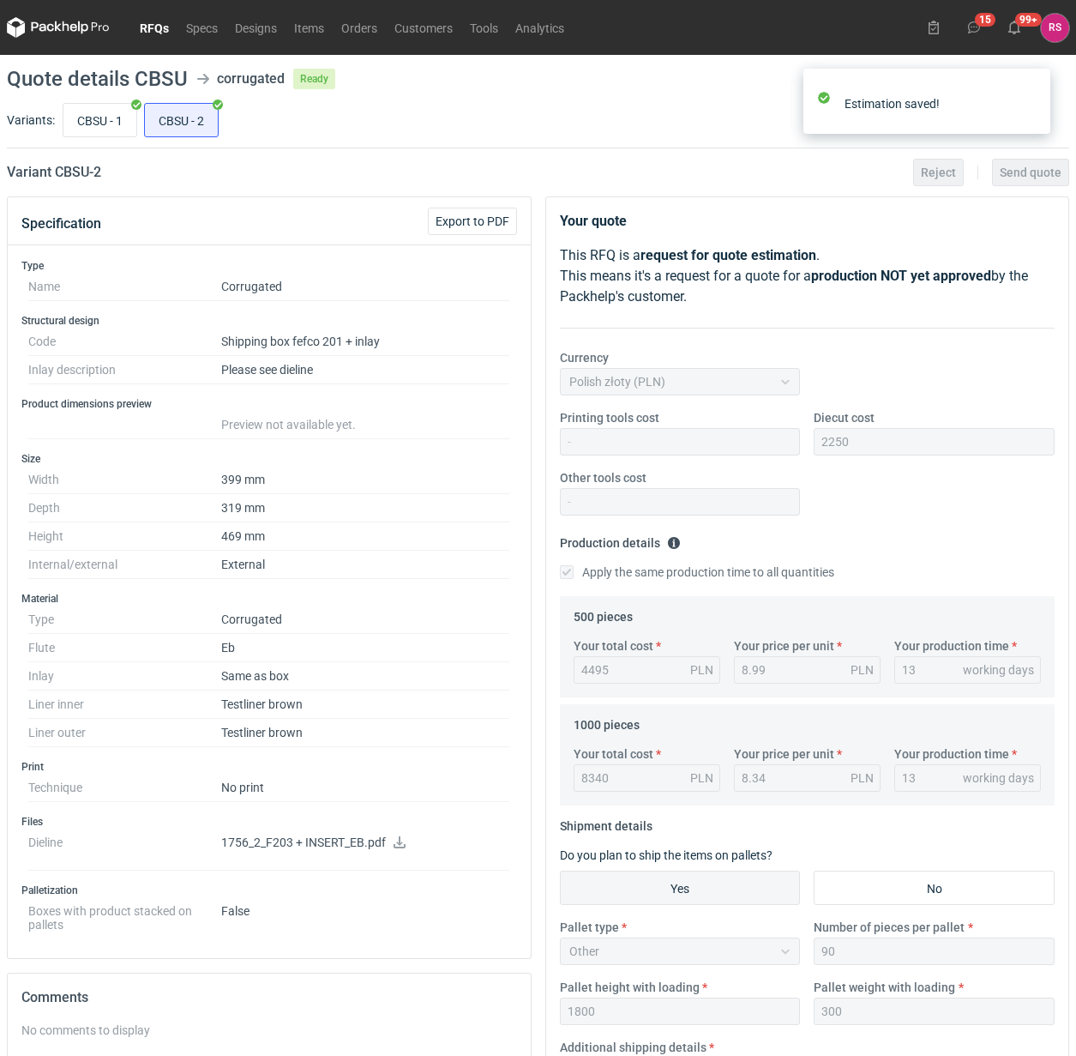
click at [160, 32] on link "RFQs" at bounding box center [154, 27] width 46 height 21
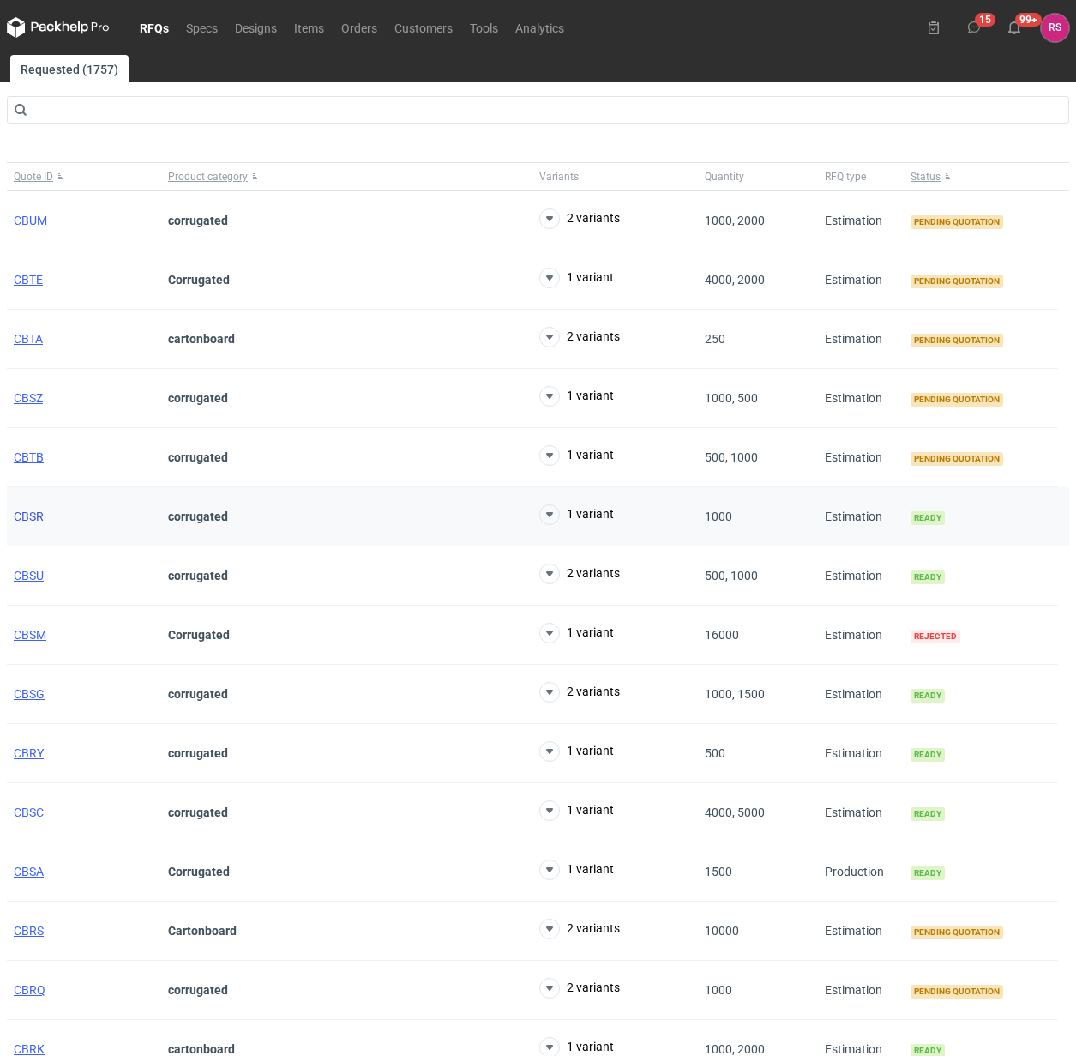
click at [27, 520] on span "CBSR" at bounding box center [29, 516] width 30 height 14
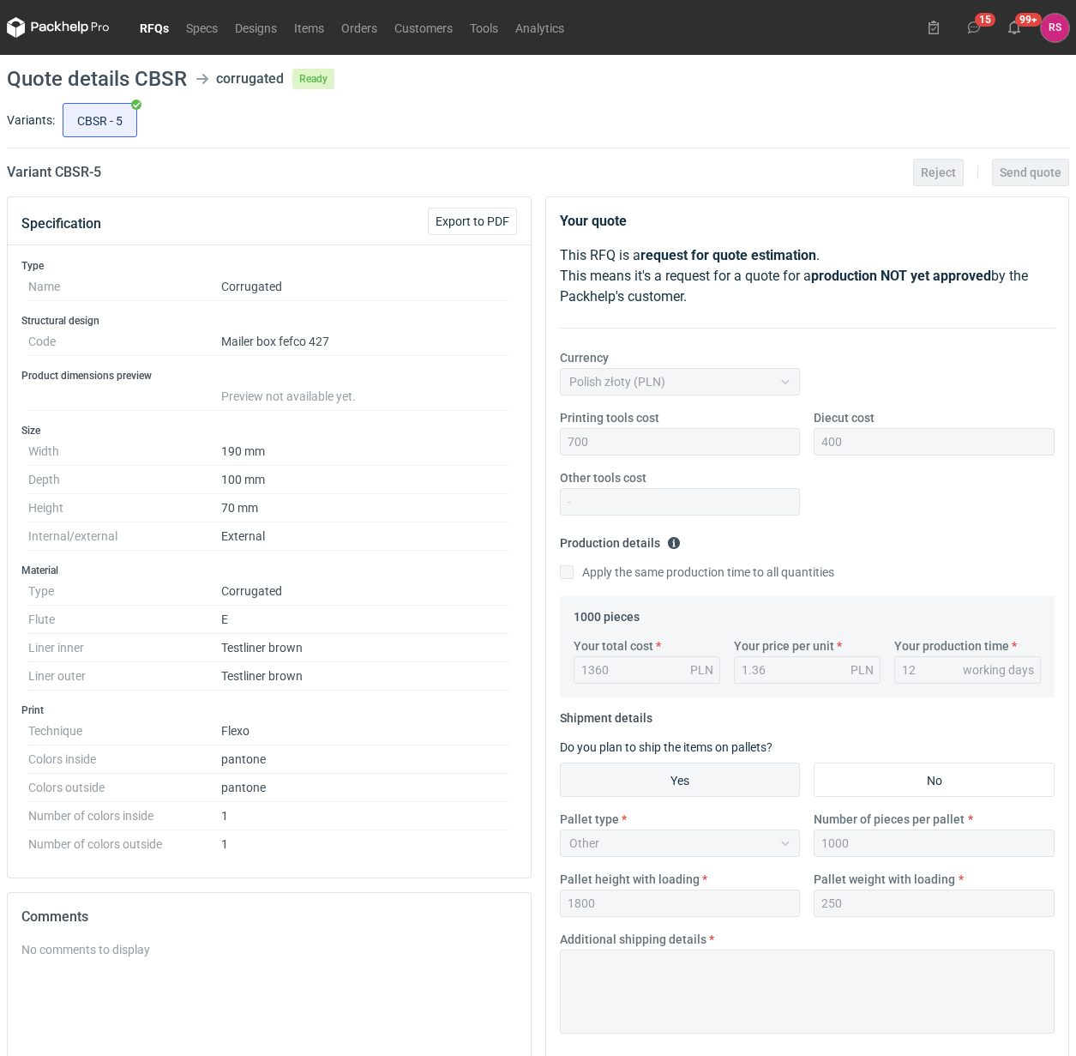
click at [160, 26] on link "RFQs" at bounding box center [154, 27] width 46 height 21
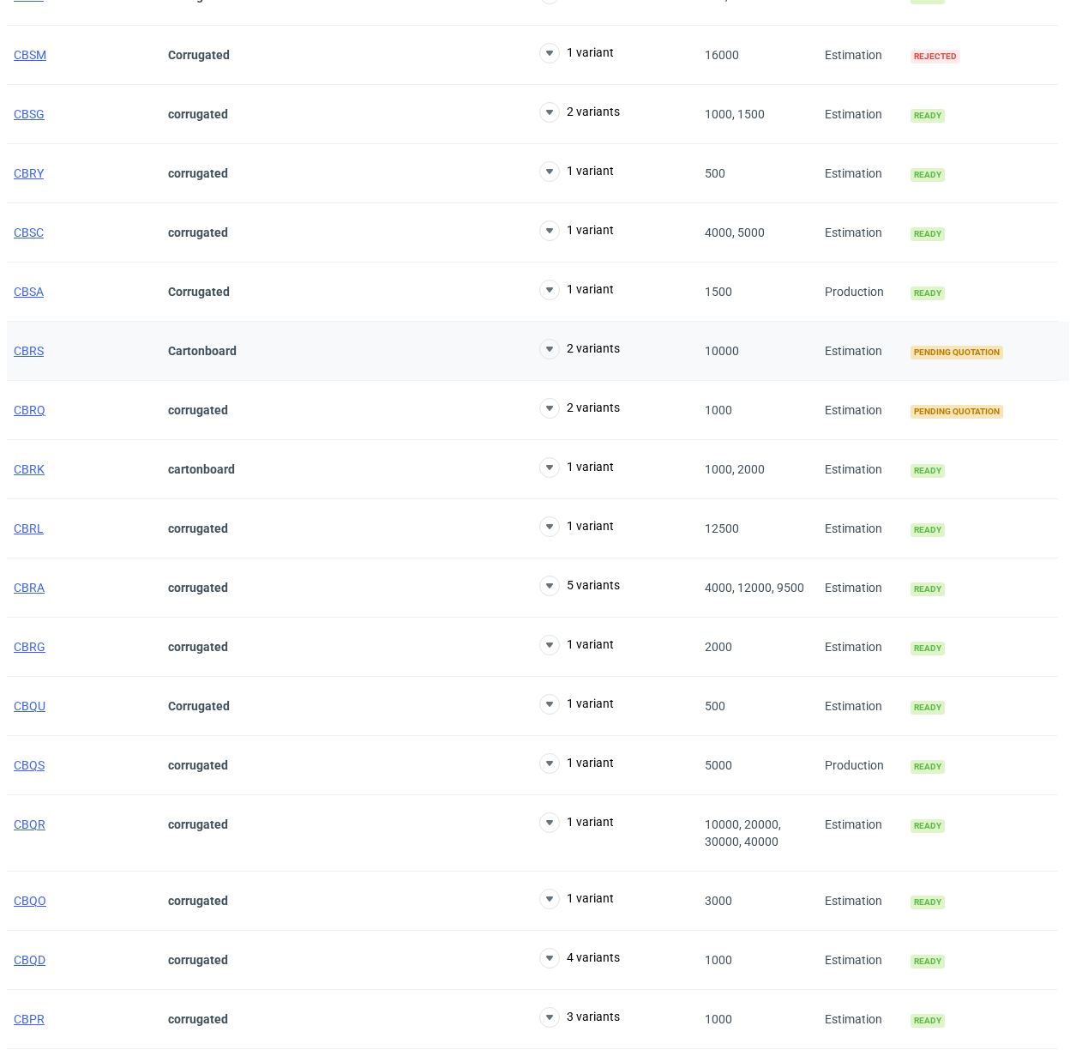
scroll to position [643, 0]
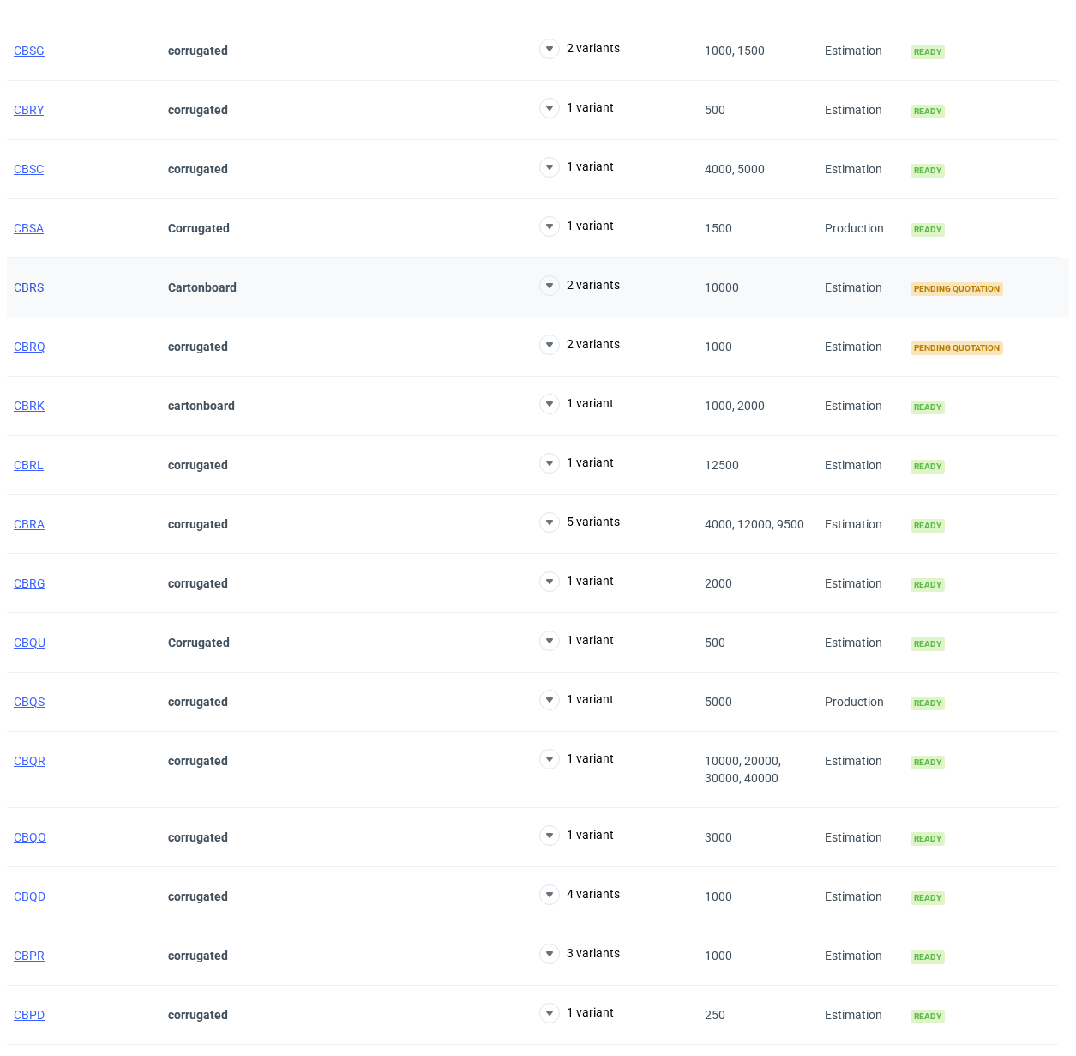
click at [32, 285] on span "CBRS" at bounding box center [29, 287] width 30 height 14
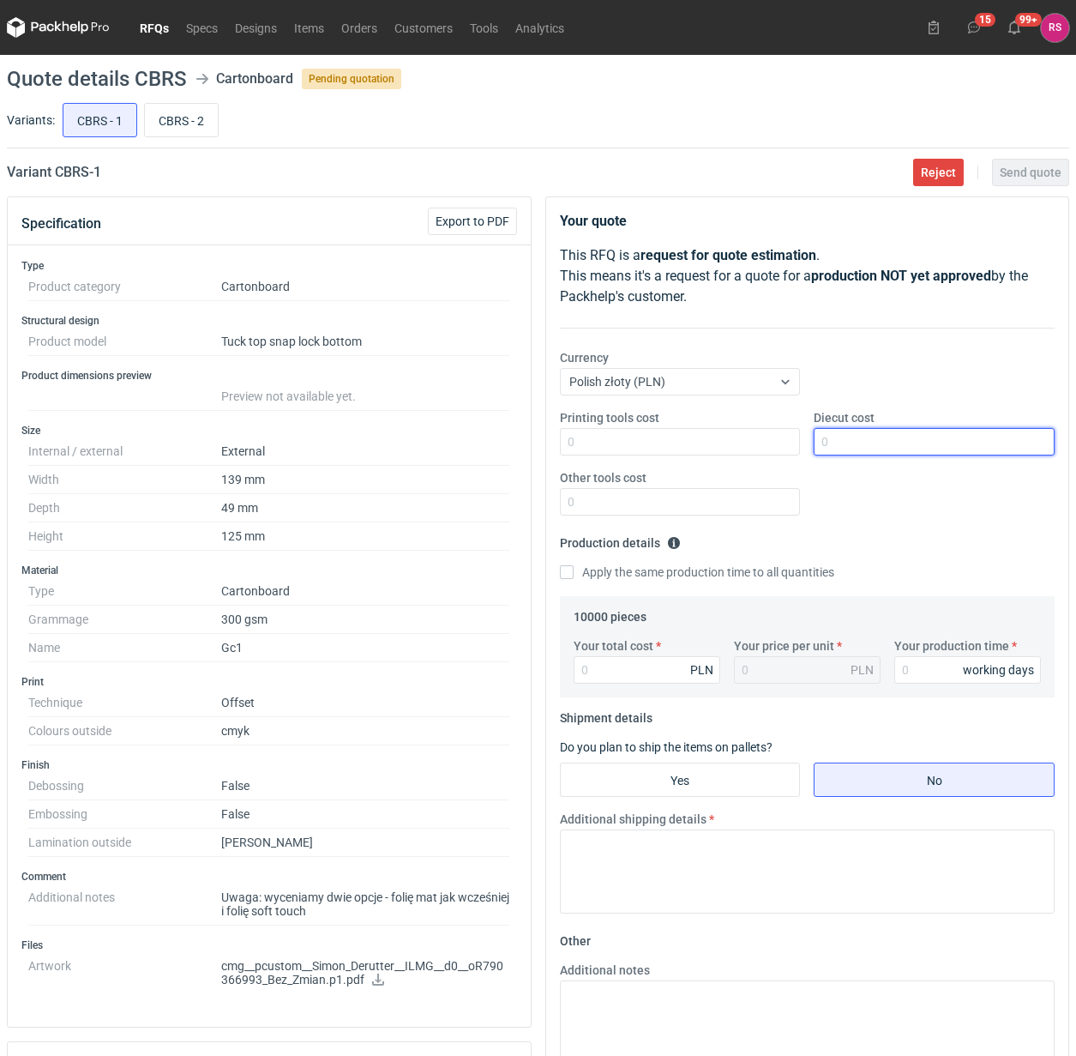
click at [899, 440] on input "Diecut cost" at bounding box center [934, 441] width 241 height 27
type input "1500"
click at [560, 565] on input "Apply the same production time to all quantities" at bounding box center [567, 572] width 14 height 14
checkbox input "true"
type input "7000"
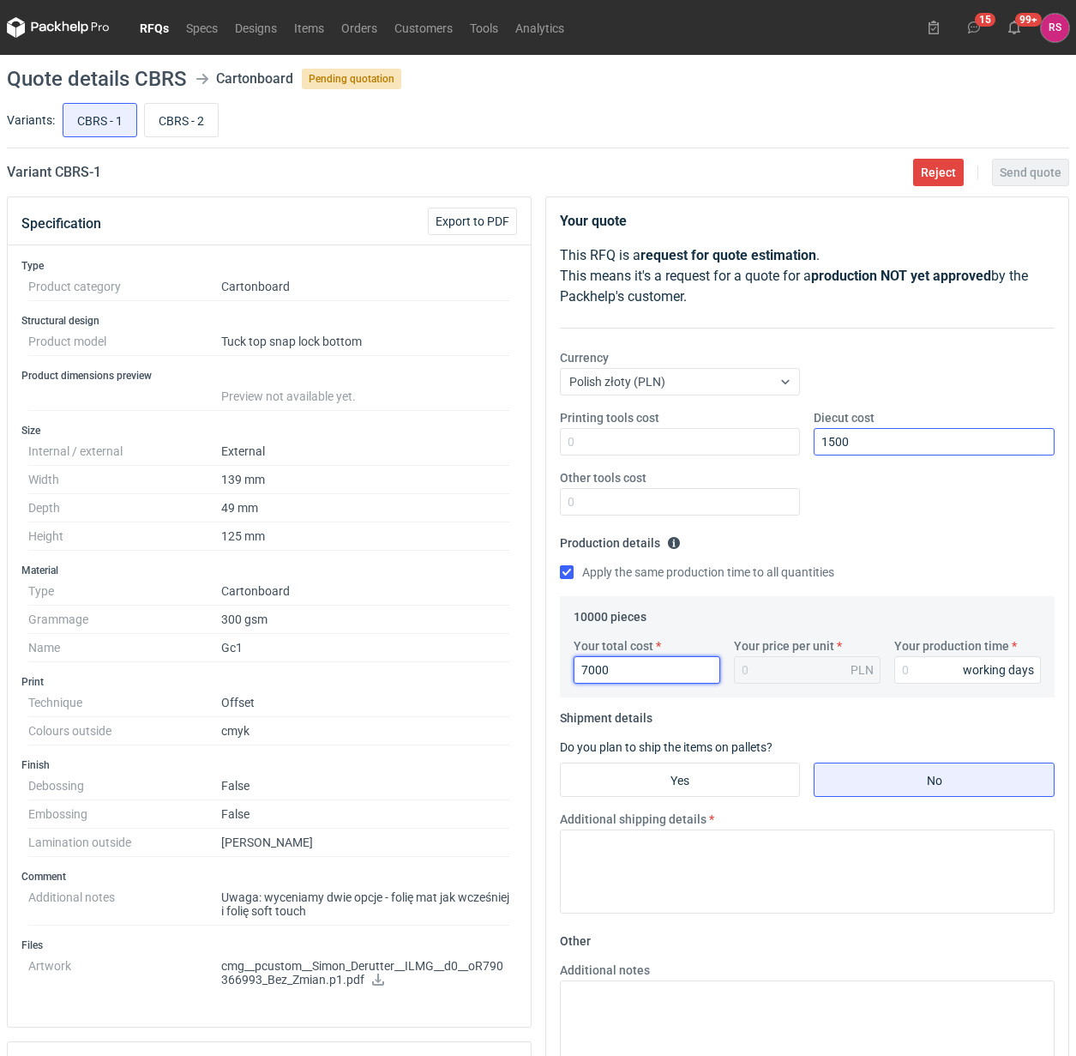
type input "0.7"
type input "7000"
type input "15"
click at [689, 772] on input "Yes" at bounding box center [680, 779] width 239 height 33
radio input "true"
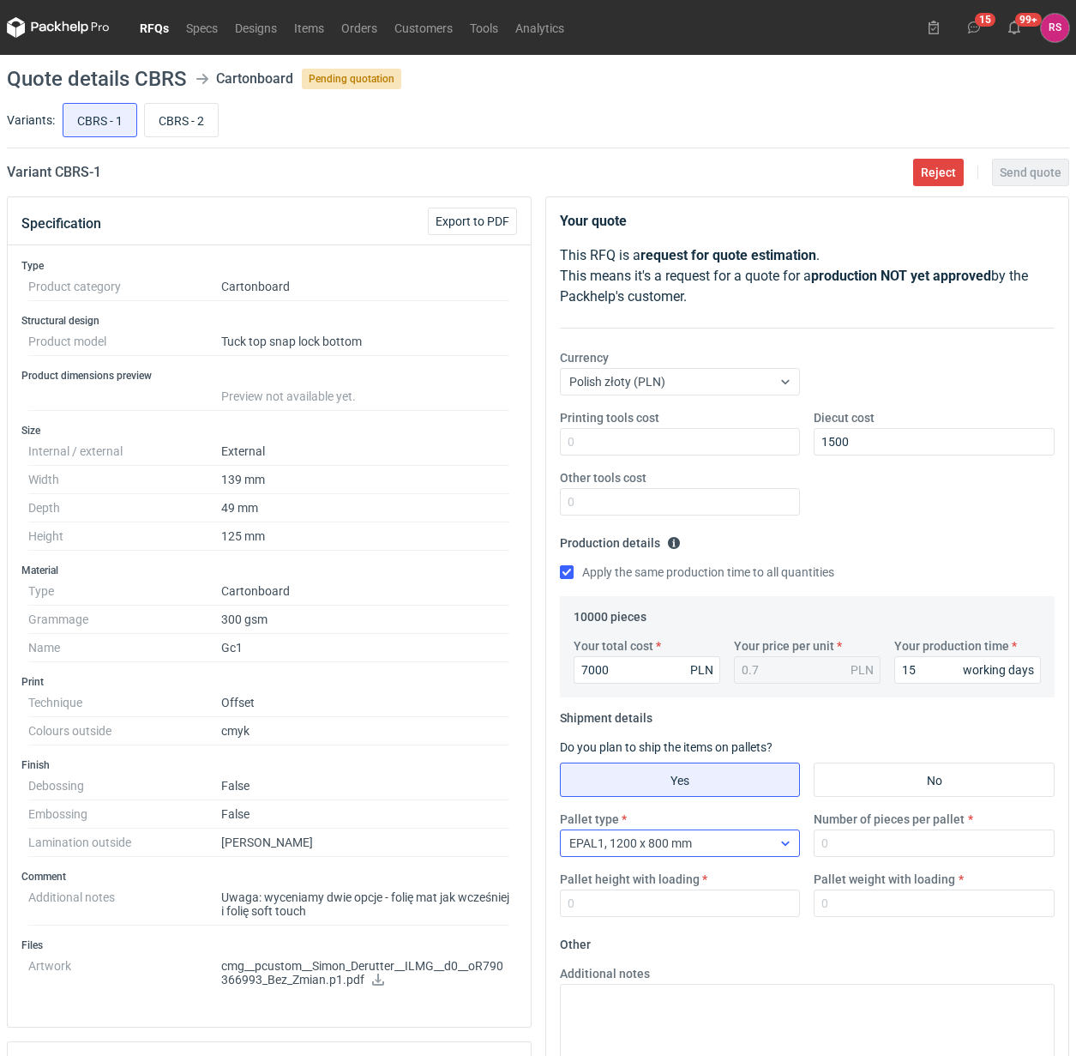
click at [794, 841] on div at bounding box center [785, 843] width 27 height 14
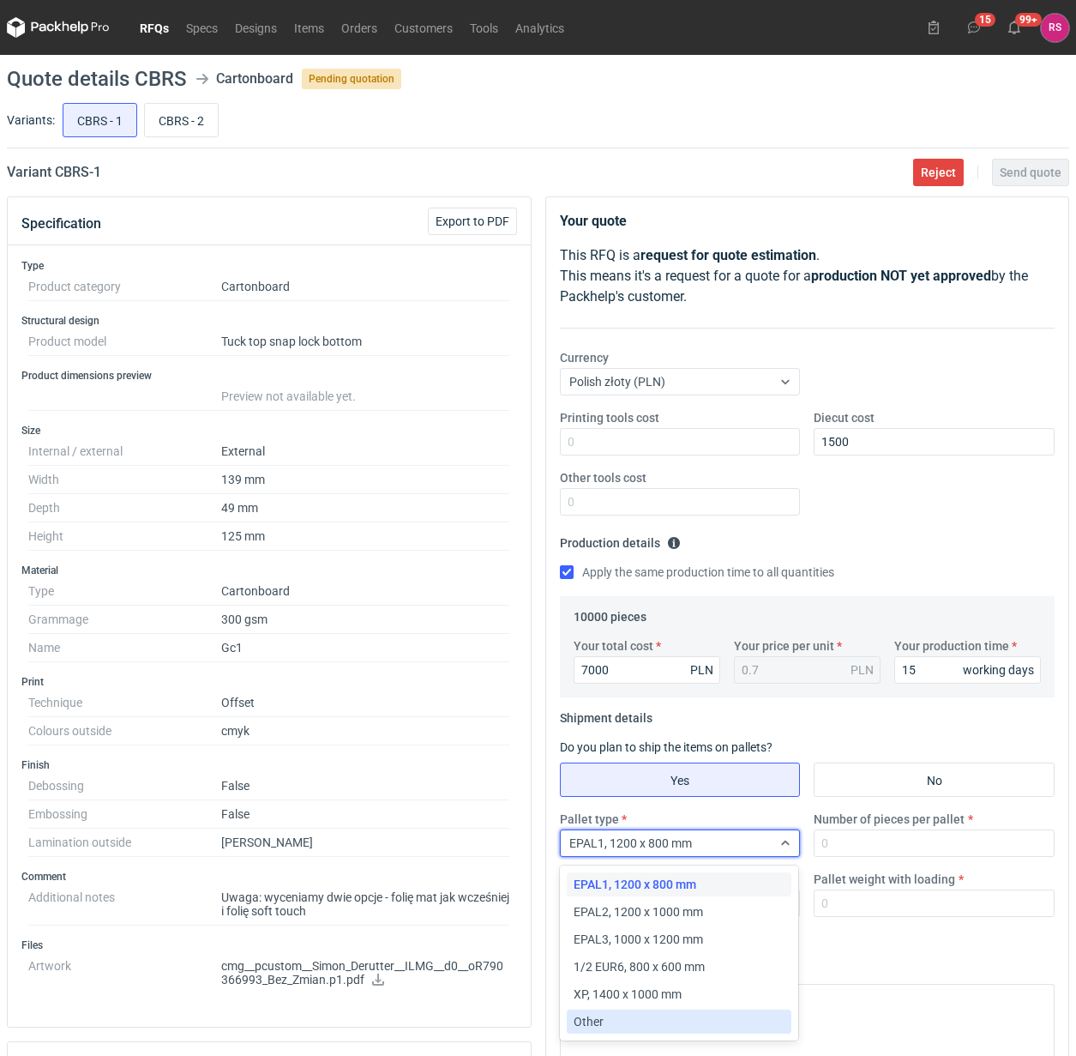
click at [630, 1021] on div "Other" at bounding box center [680, 1021] width 212 height 17
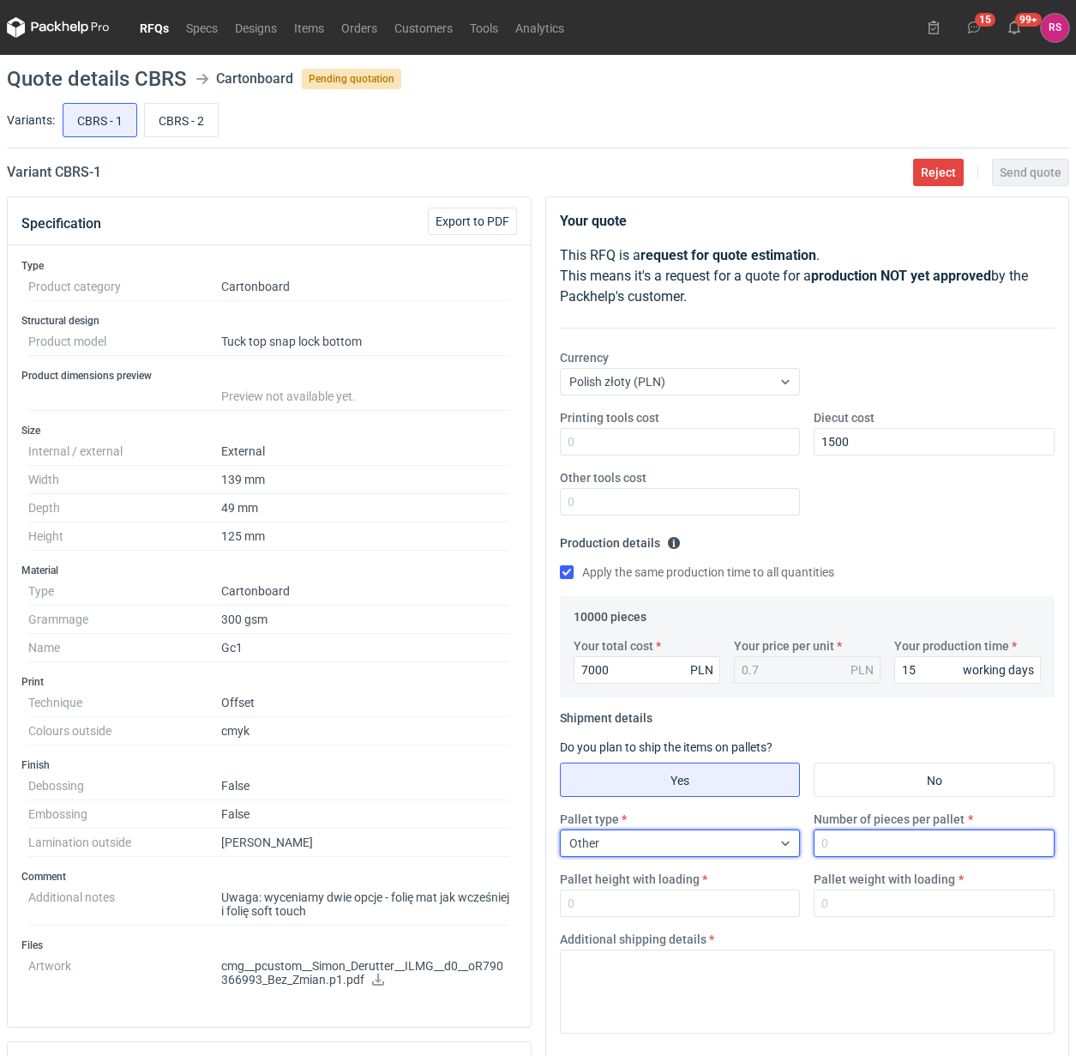
click at [892, 839] on input "Number of pieces per pallet" at bounding box center [934, 842] width 241 height 27
type input "10000"
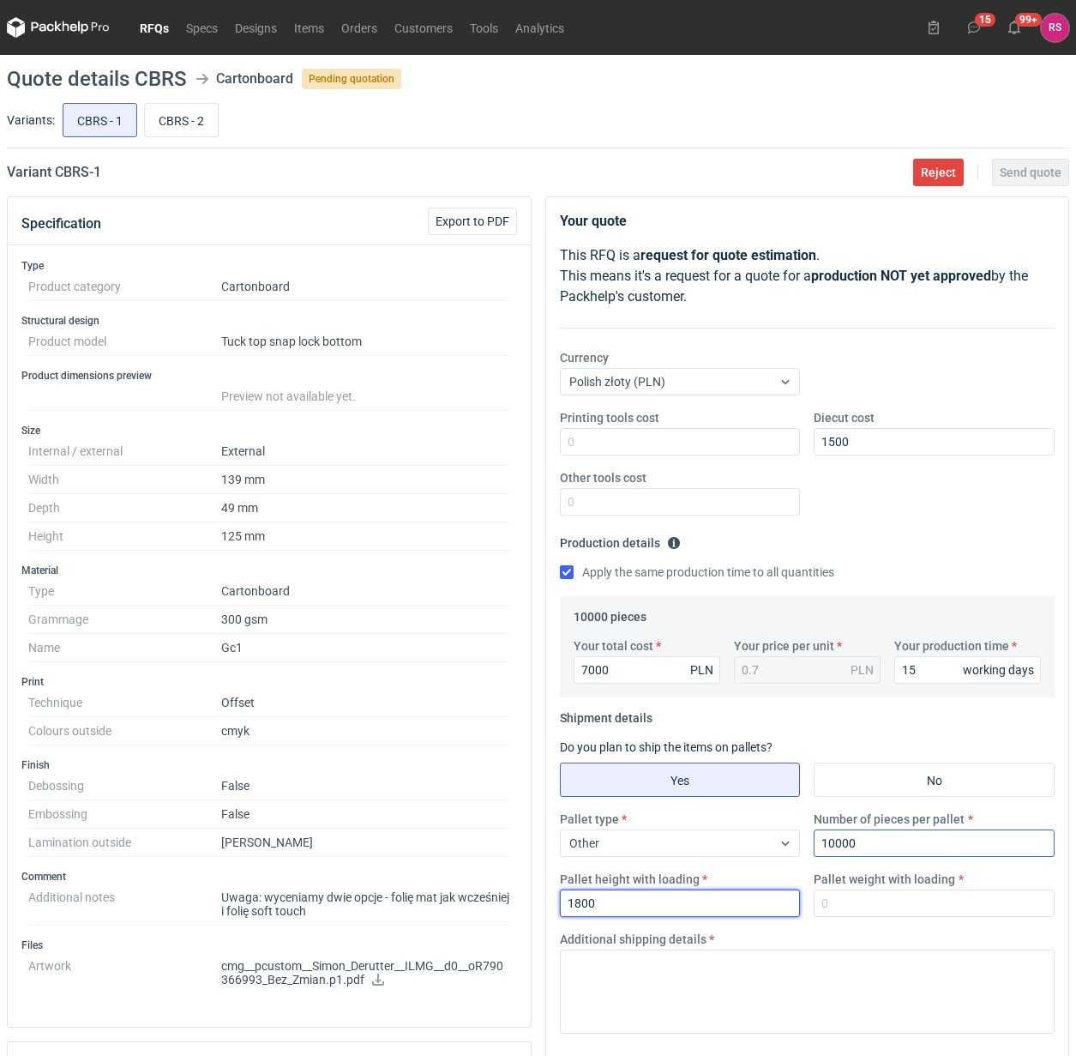
type input "1800"
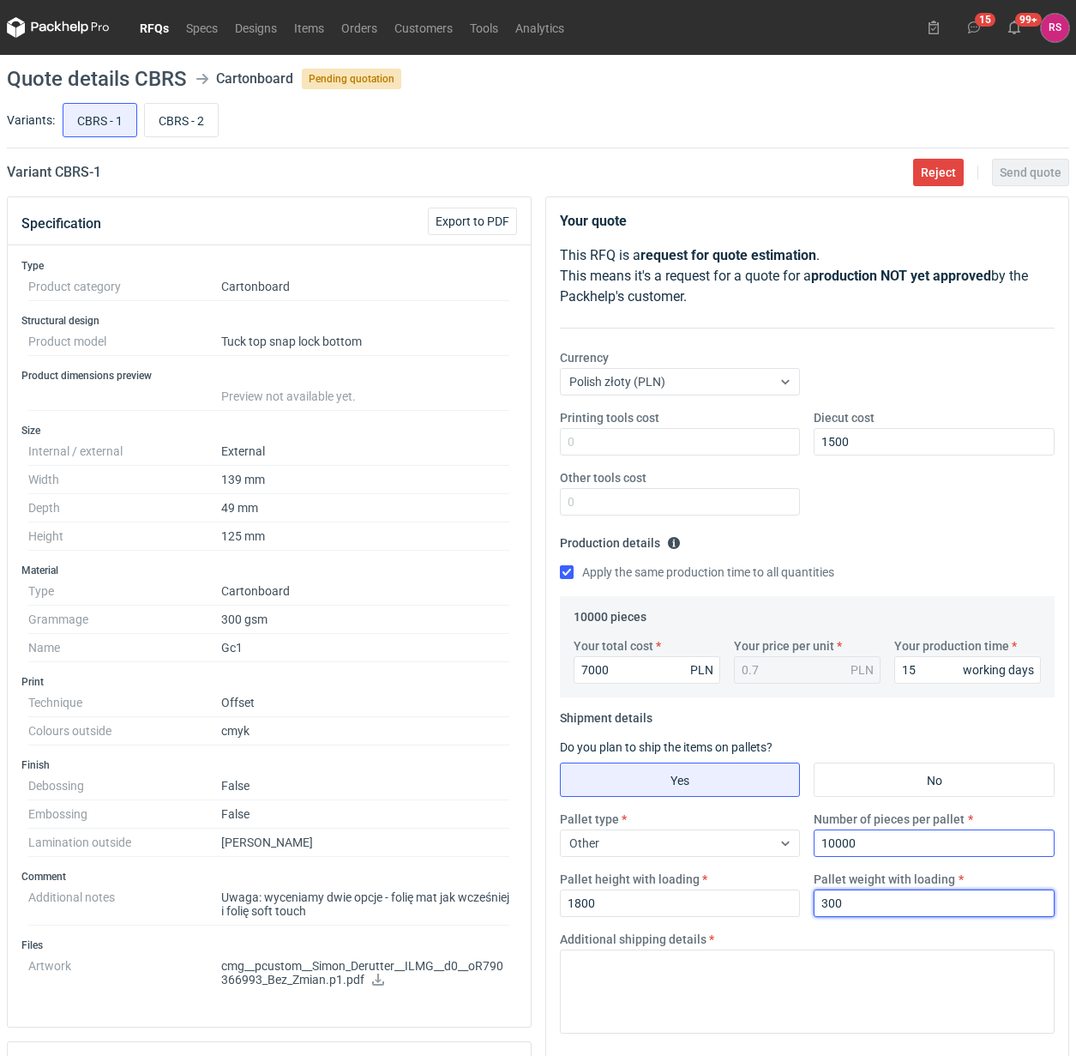
type input "300"
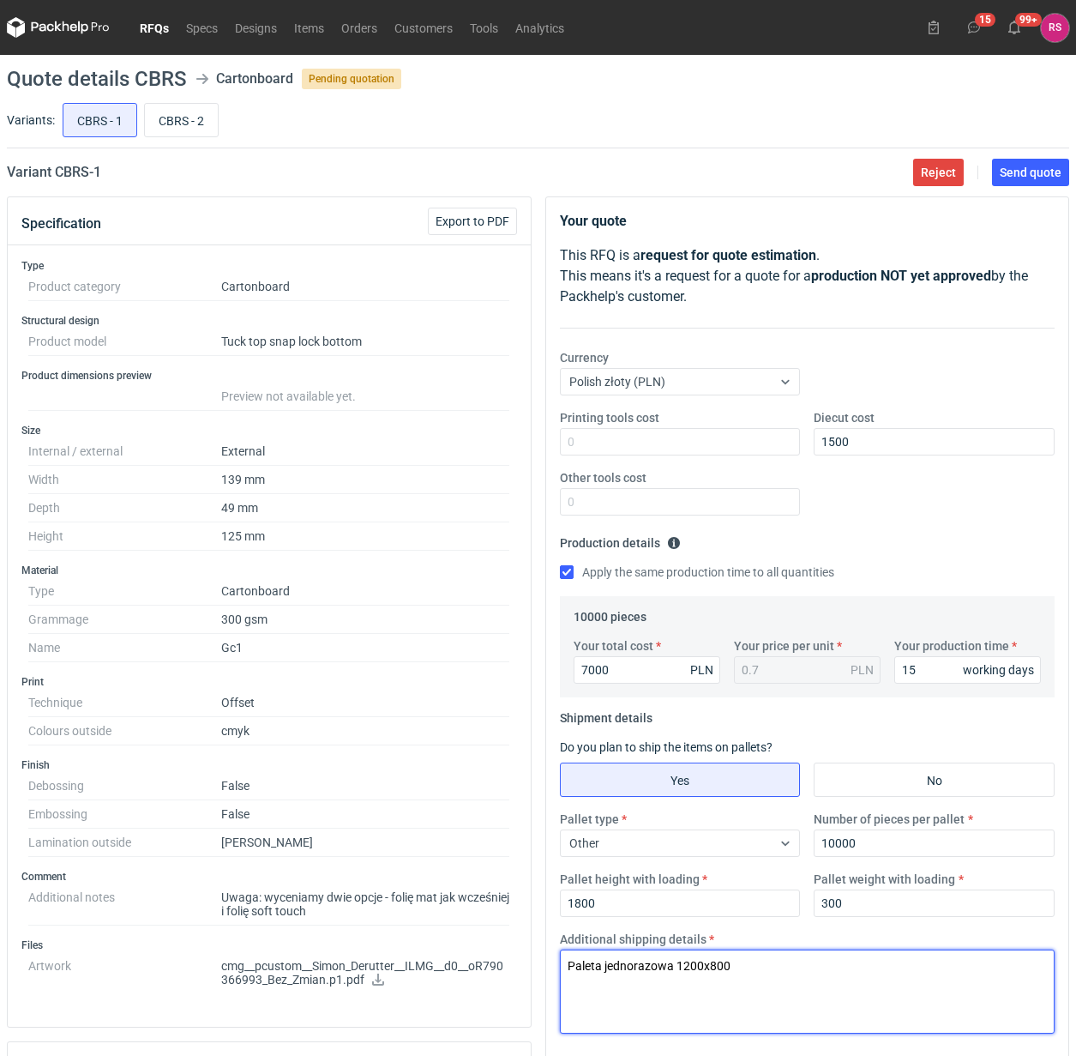
drag, startPoint x: 774, startPoint y: 976, endPoint x: 337, endPoint y: 958, distance: 436.9
click at [337, 958] on div "Specification Export to PDF Type Product category Cartonboard Structural design…" at bounding box center [538, 824] width 1076 height 1257
click at [856, 984] on textarea "Paleta jednorazowa 1200x800" at bounding box center [808, 991] width 496 height 84
type textarea "Paleta jednorazowa 1200x800"
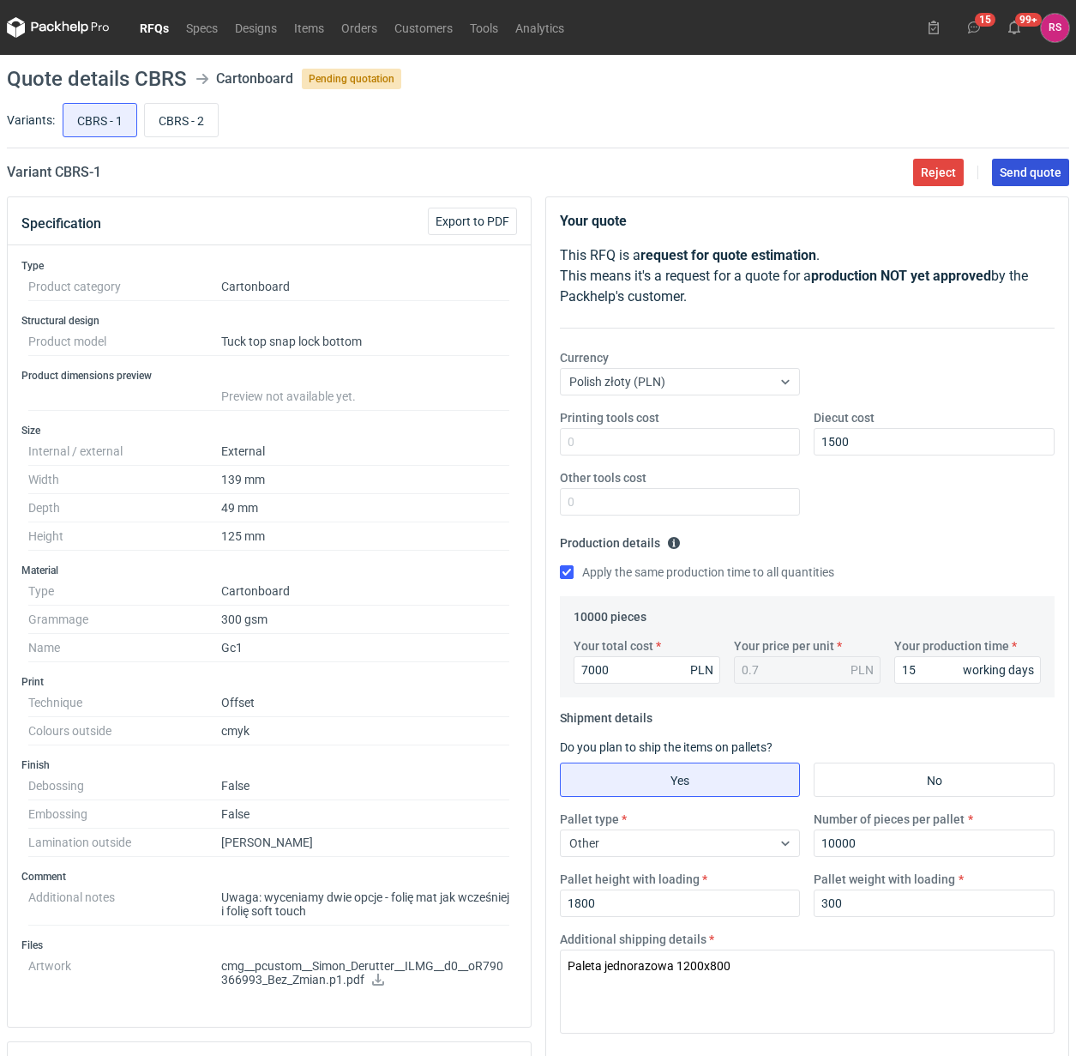
click at [1022, 172] on span "Send quote" at bounding box center [1031, 172] width 62 height 12
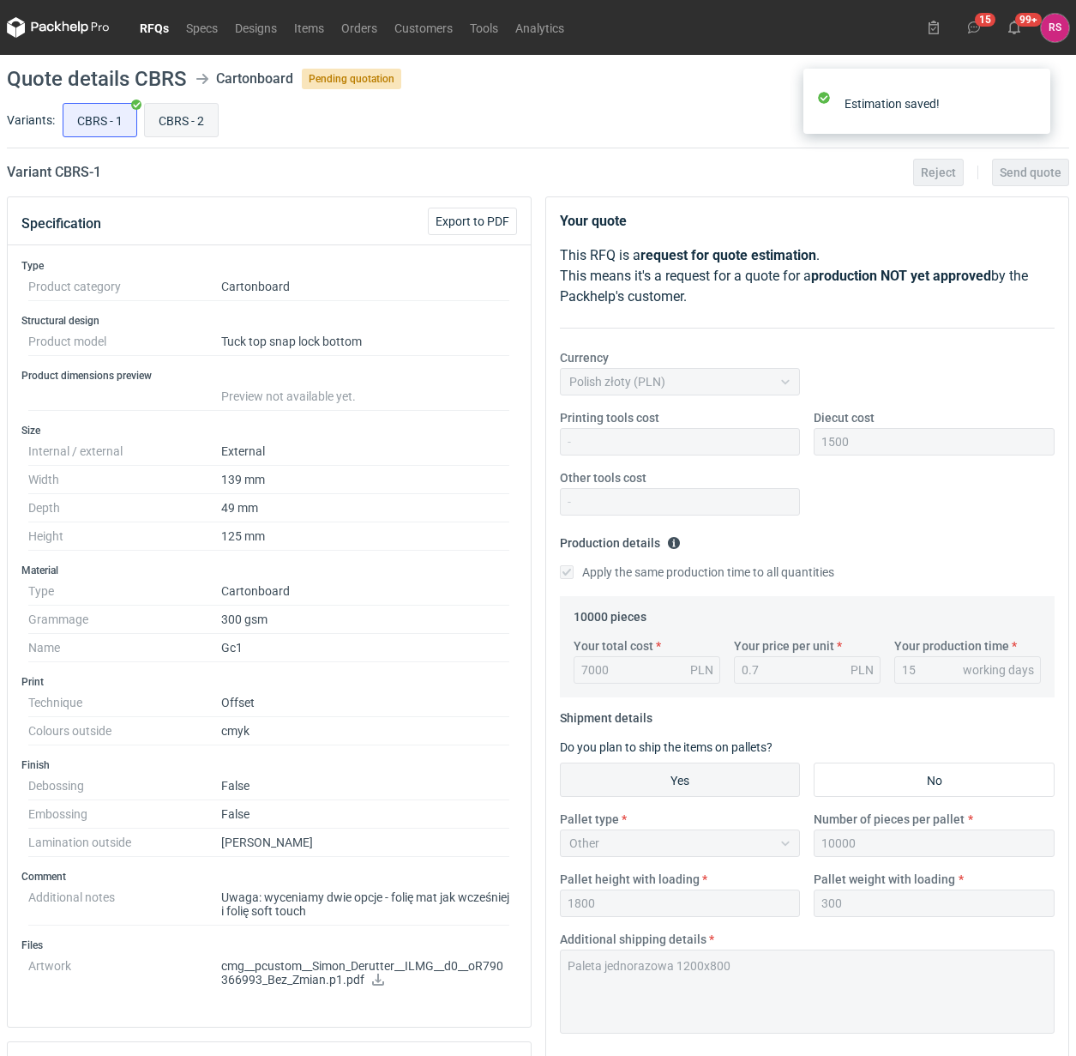
click at [196, 136] on input "CBRS - 2" at bounding box center [181, 120] width 73 height 33
radio input "true"
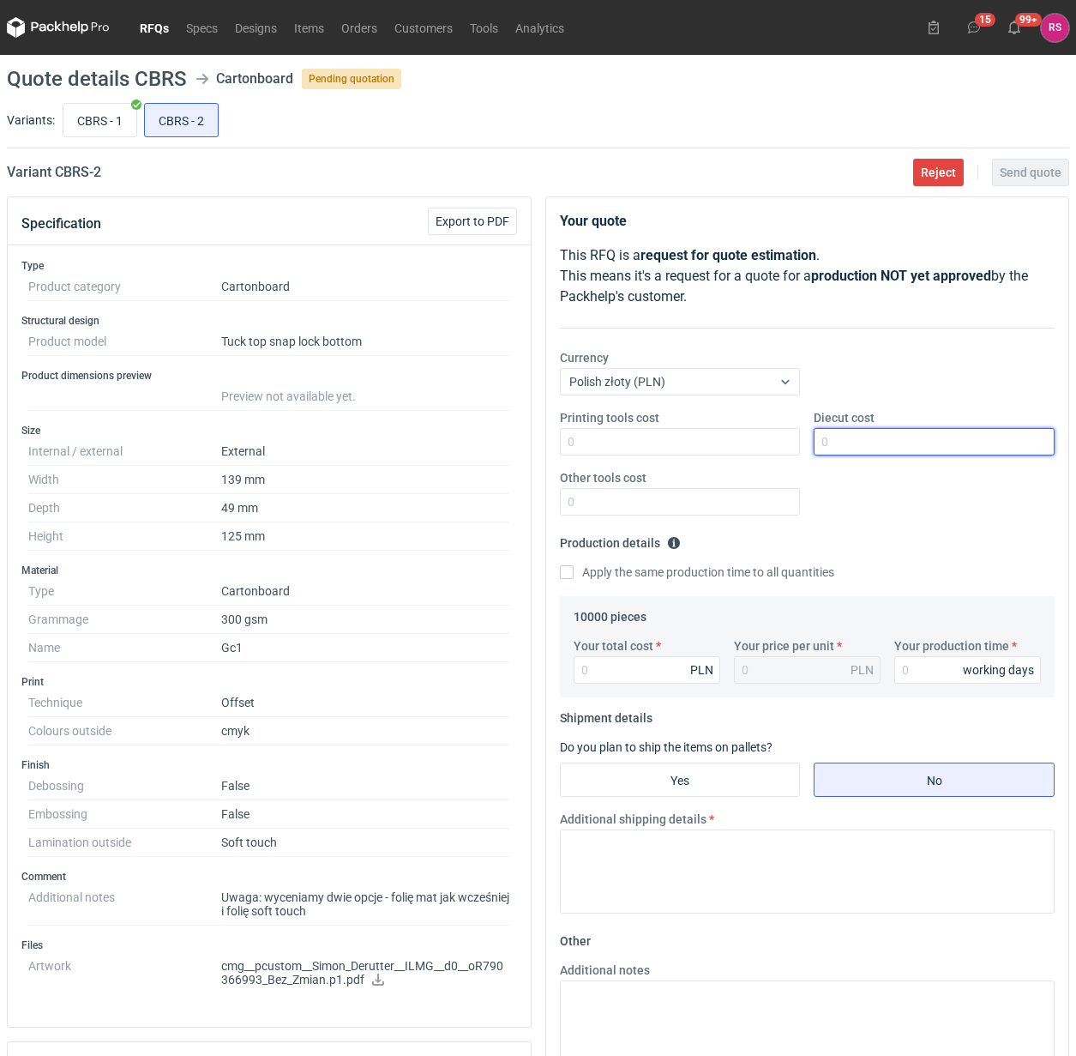
click at [854, 443] on input "Diecut cost" at bounding box center [934, 441] width 241 height 27
type input "1500"
click at [560, 565] on input "Apply the same production time to all quantities" at bounding box center [567, 572] width 14 height 14
checkbox input "true"
click at [635, 667] on input "Your total cost" at bounding box center [647, 669] width 147 height 27
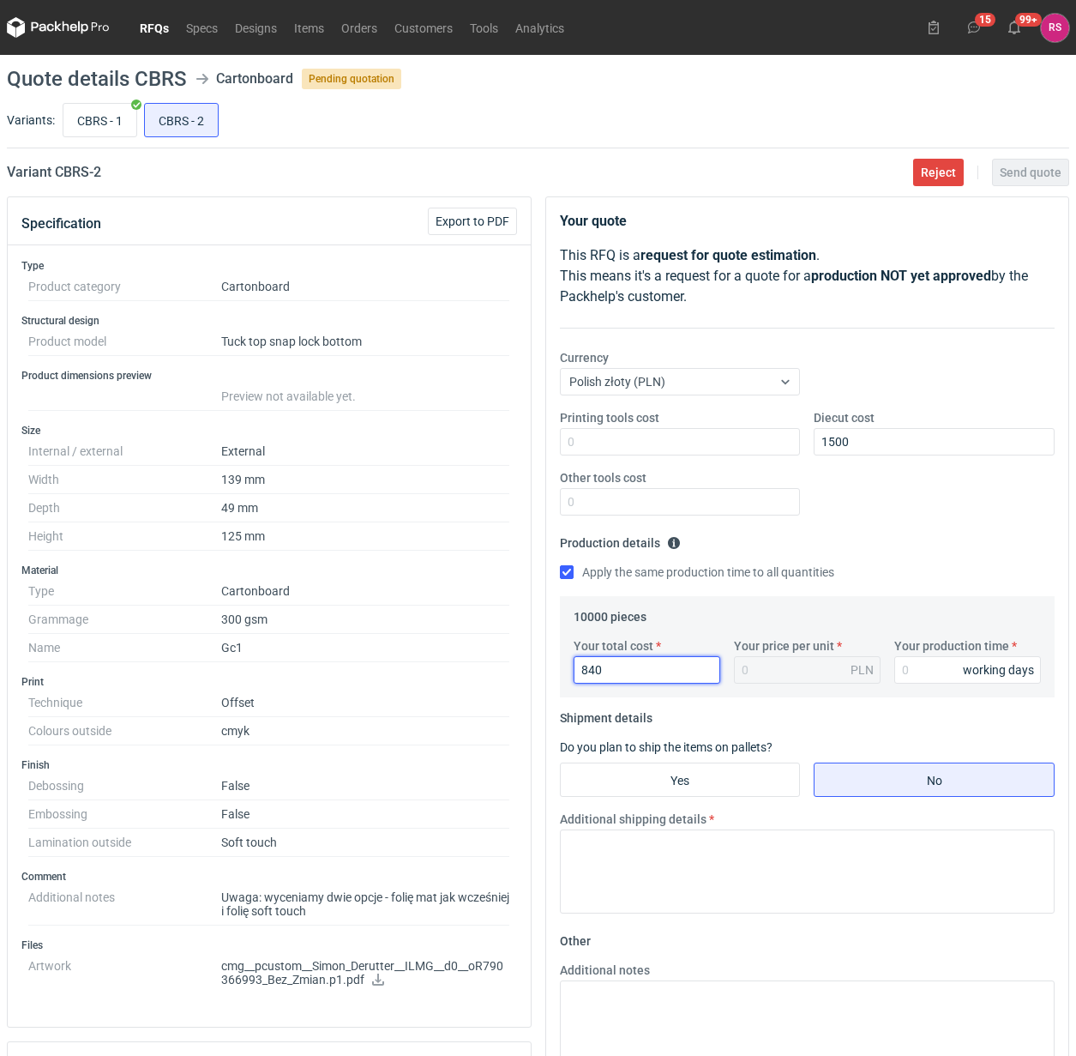
type input "8400"
type input "0.84"
type input "8400"
type input "15"
click at [716, 790] on input "Yes" at bounding box center [680, 779] width 239 height 33
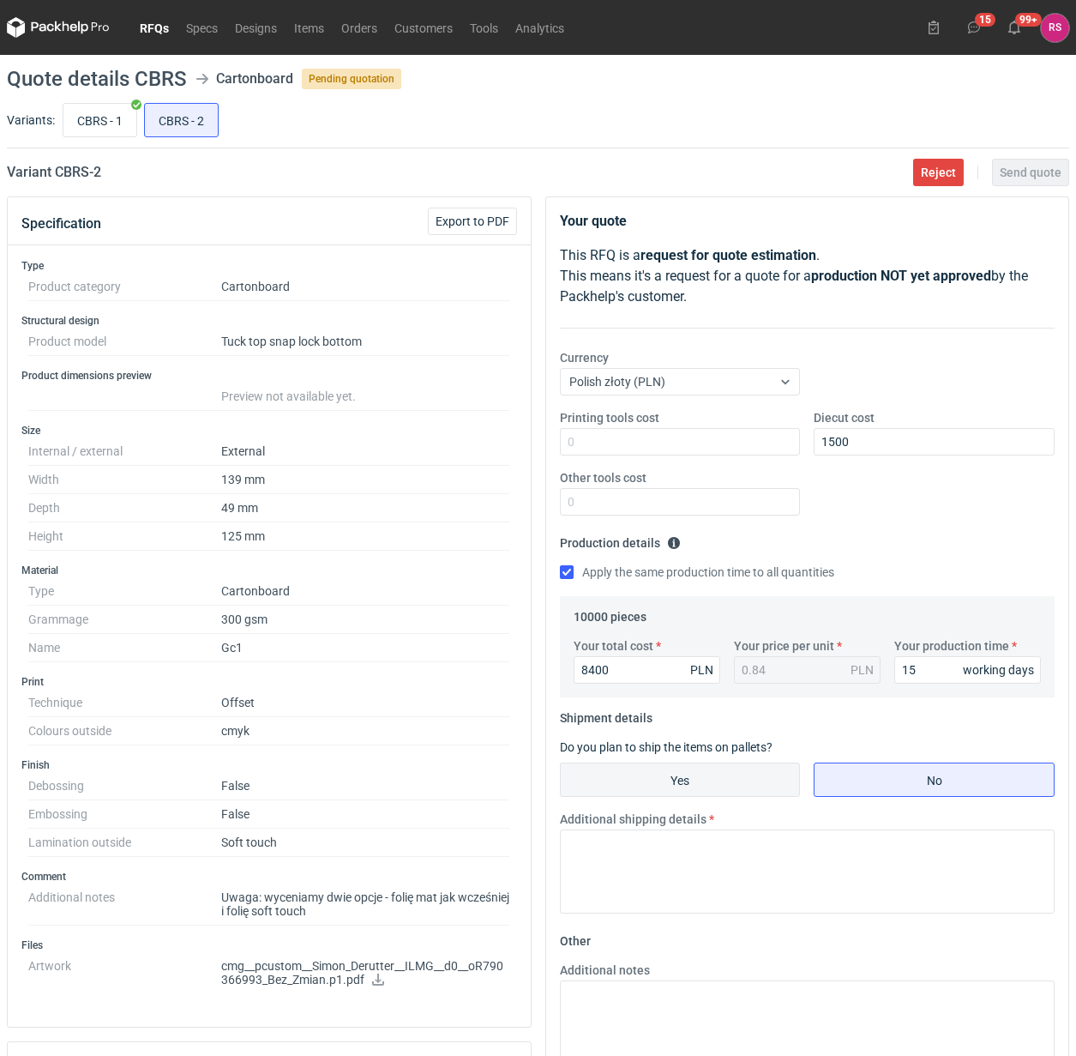
radio input "true"
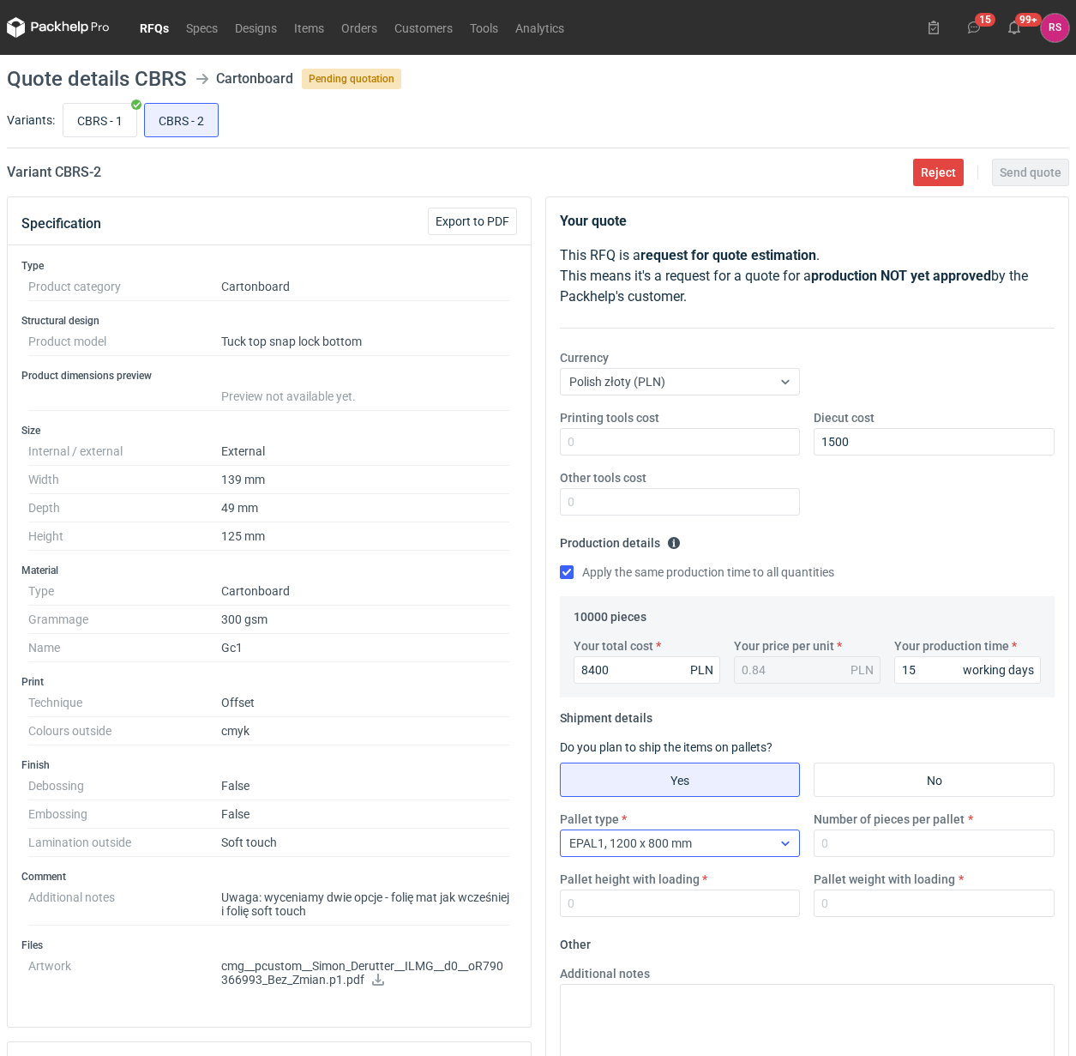
click at [766, 847] on div "EPAL1, 1200 x 800 mm" at bounding box center [667, 843] width 212 height 24
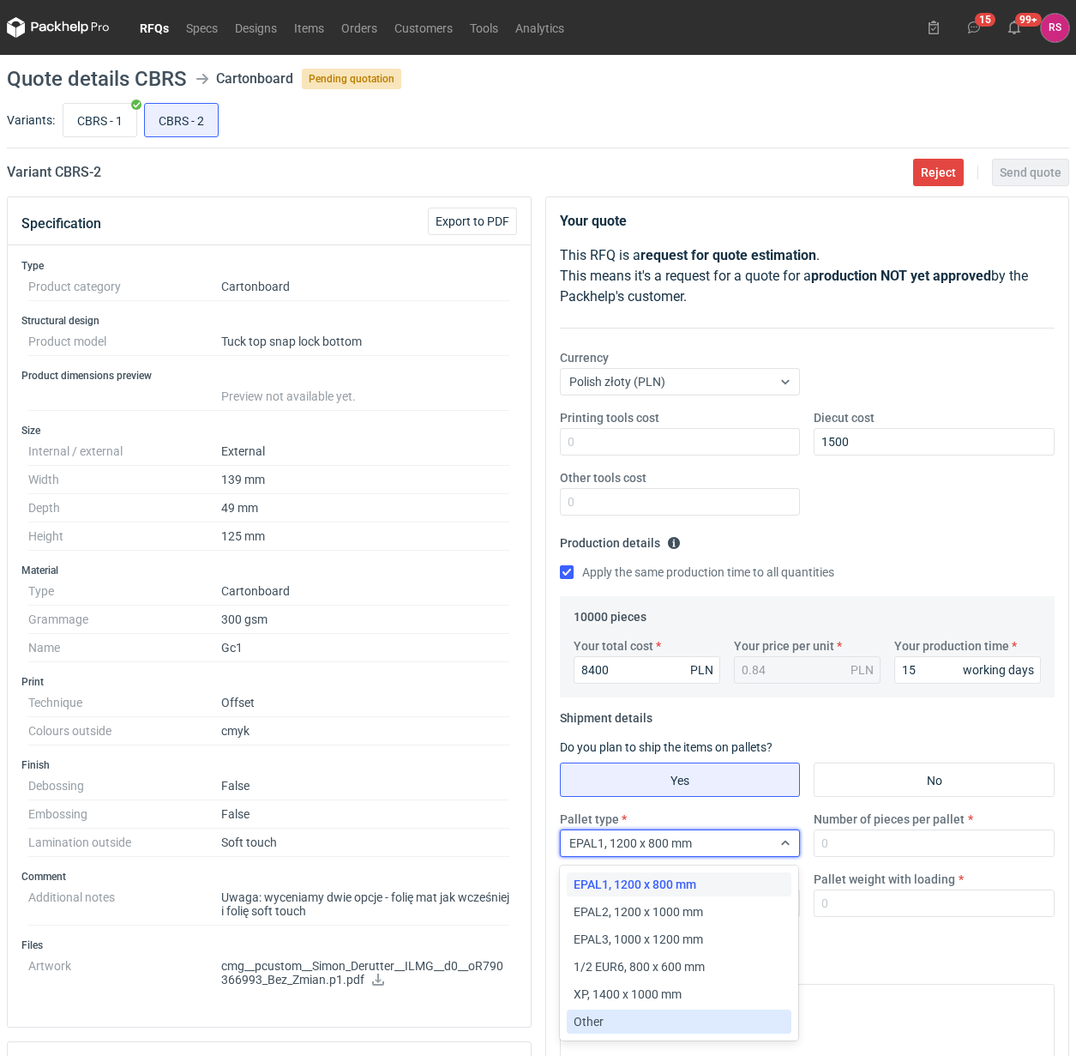
click at [609, 1013] on div "Other" at bounding box center [680, 1021] width 212 height 17
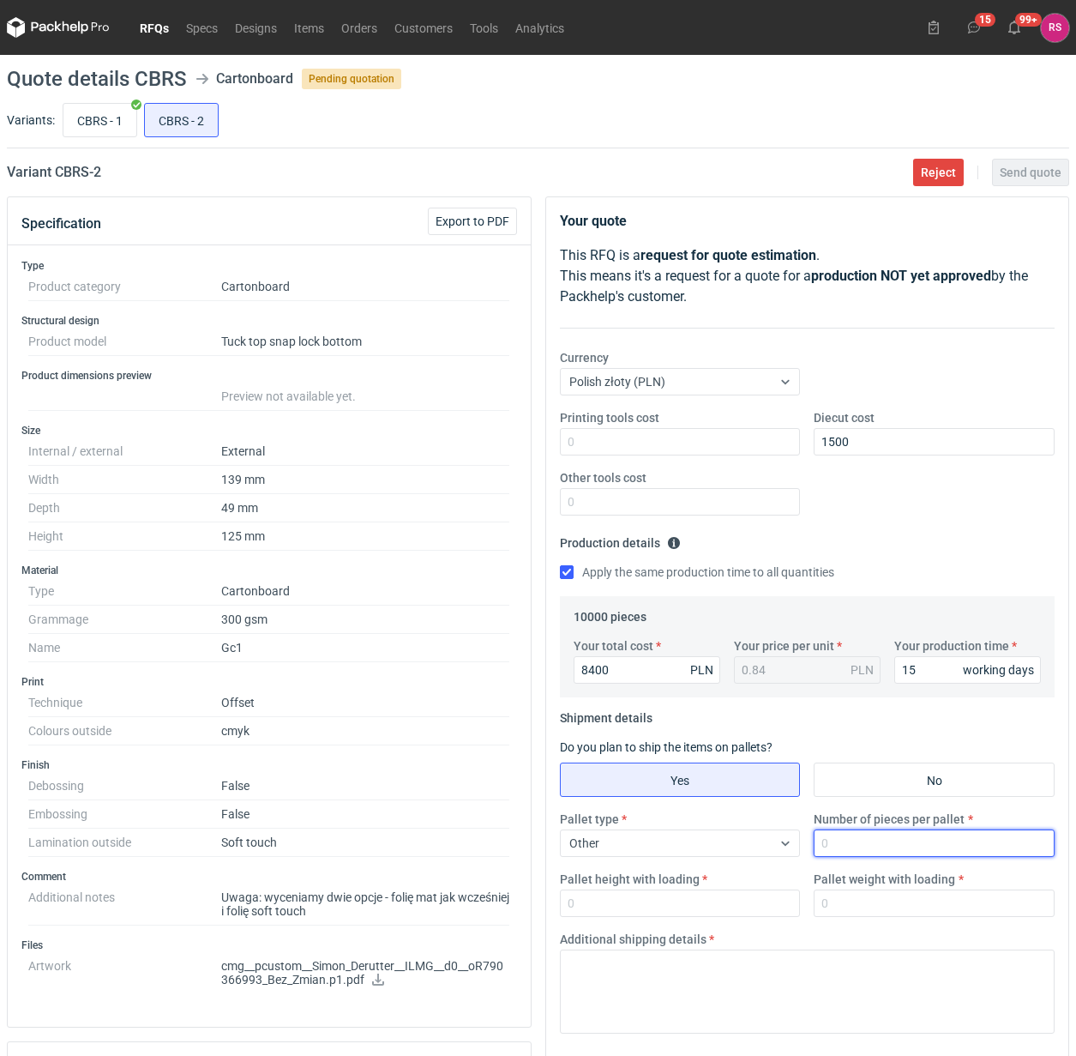
click at [901, 843] on input "Number of pieces per pallet" at bounding box center [934, 842] width 241 height 27
type input "10000"
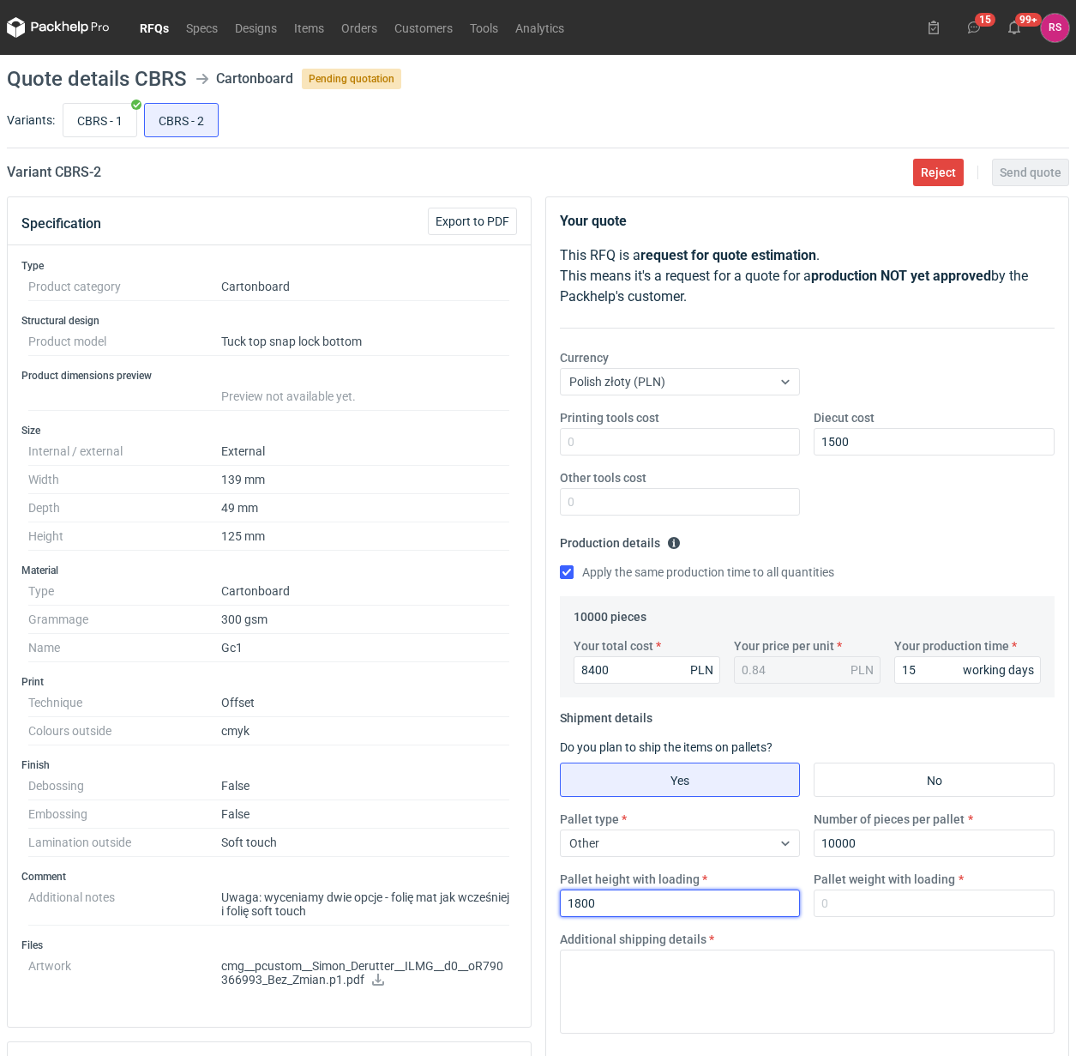
type input "1800"
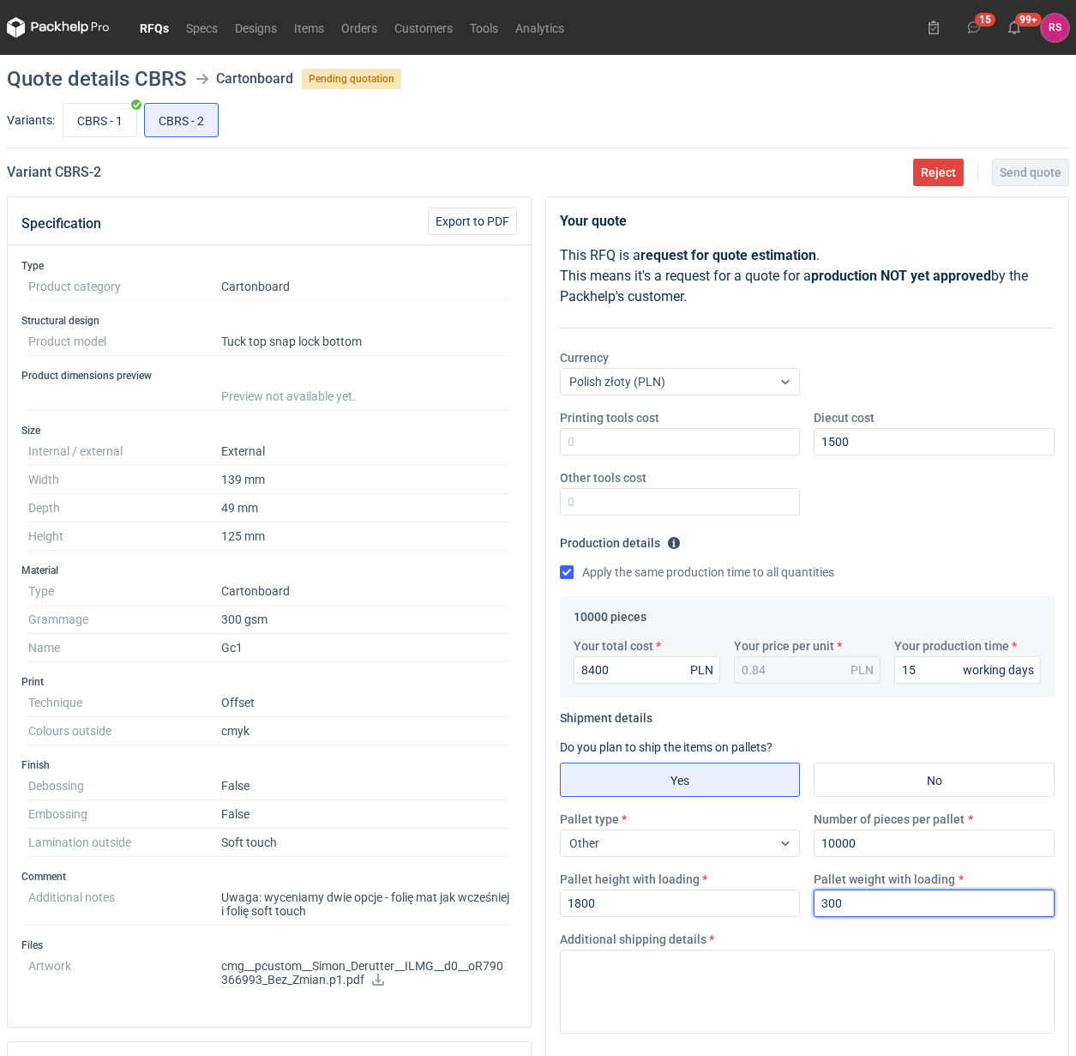
type input "300"
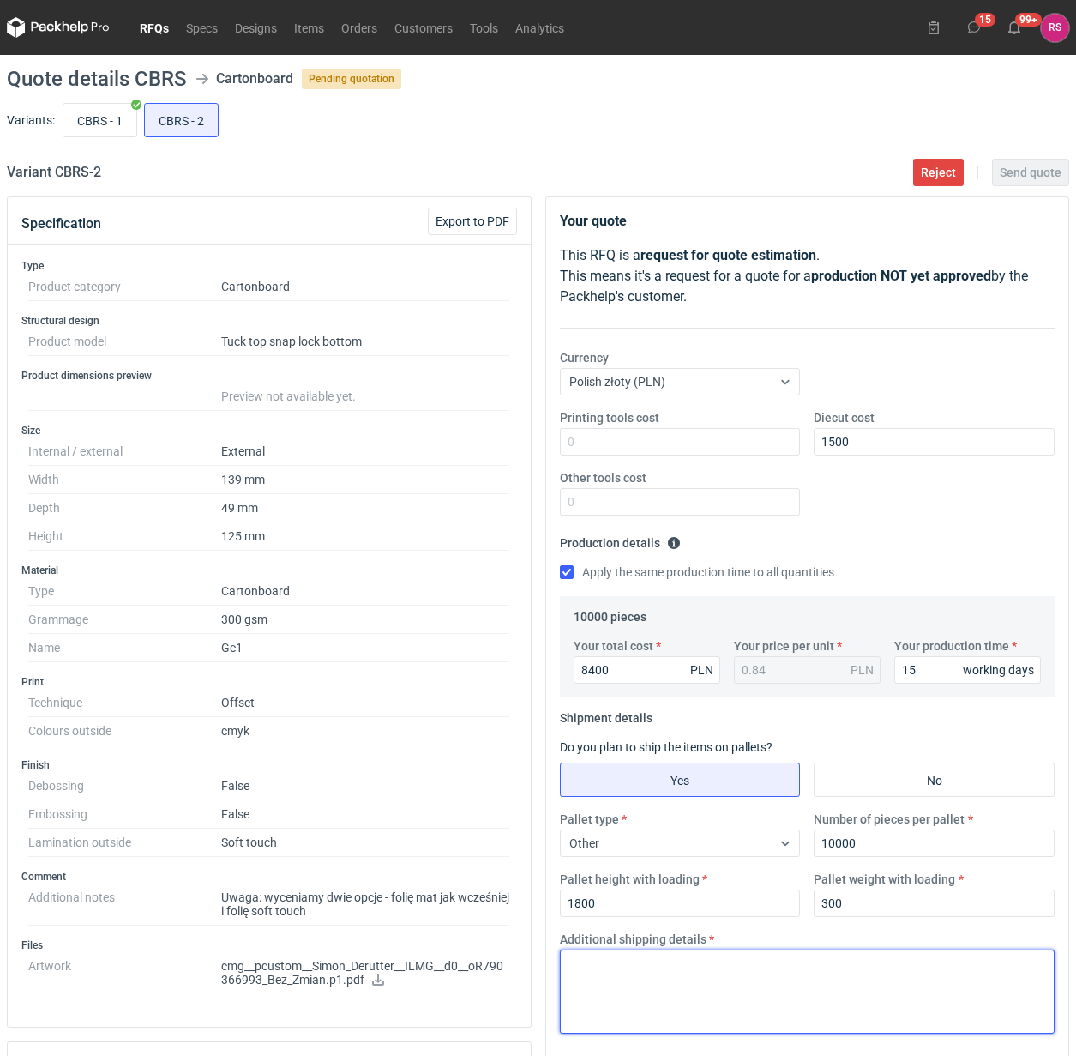
paste textarea "Paleta jednorazowa 1200x800"
type textarea "Paleta jednorazowa 1200x800"
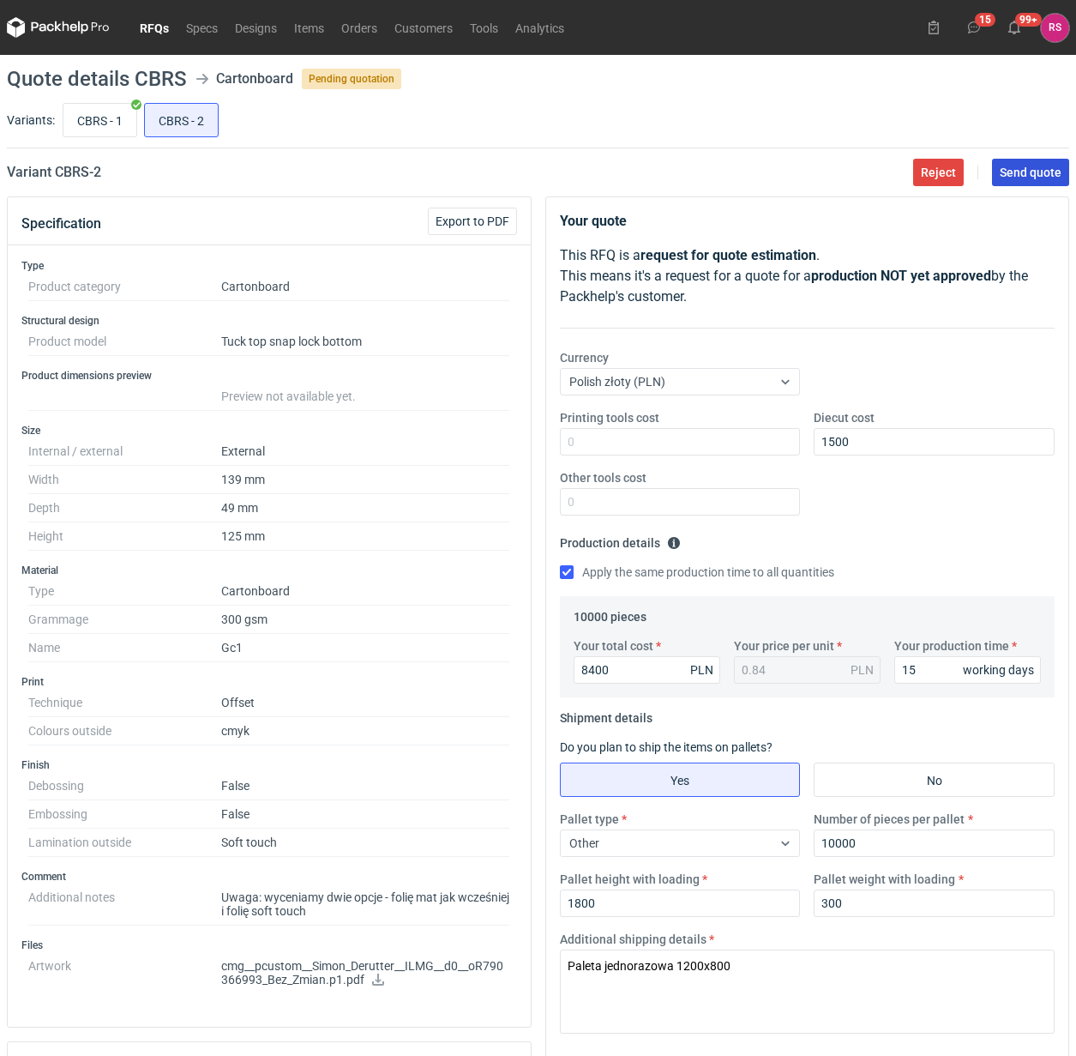
click at [1027, 177] on span "Send quote" at bounding box center [1031, 172] width 62 height 12
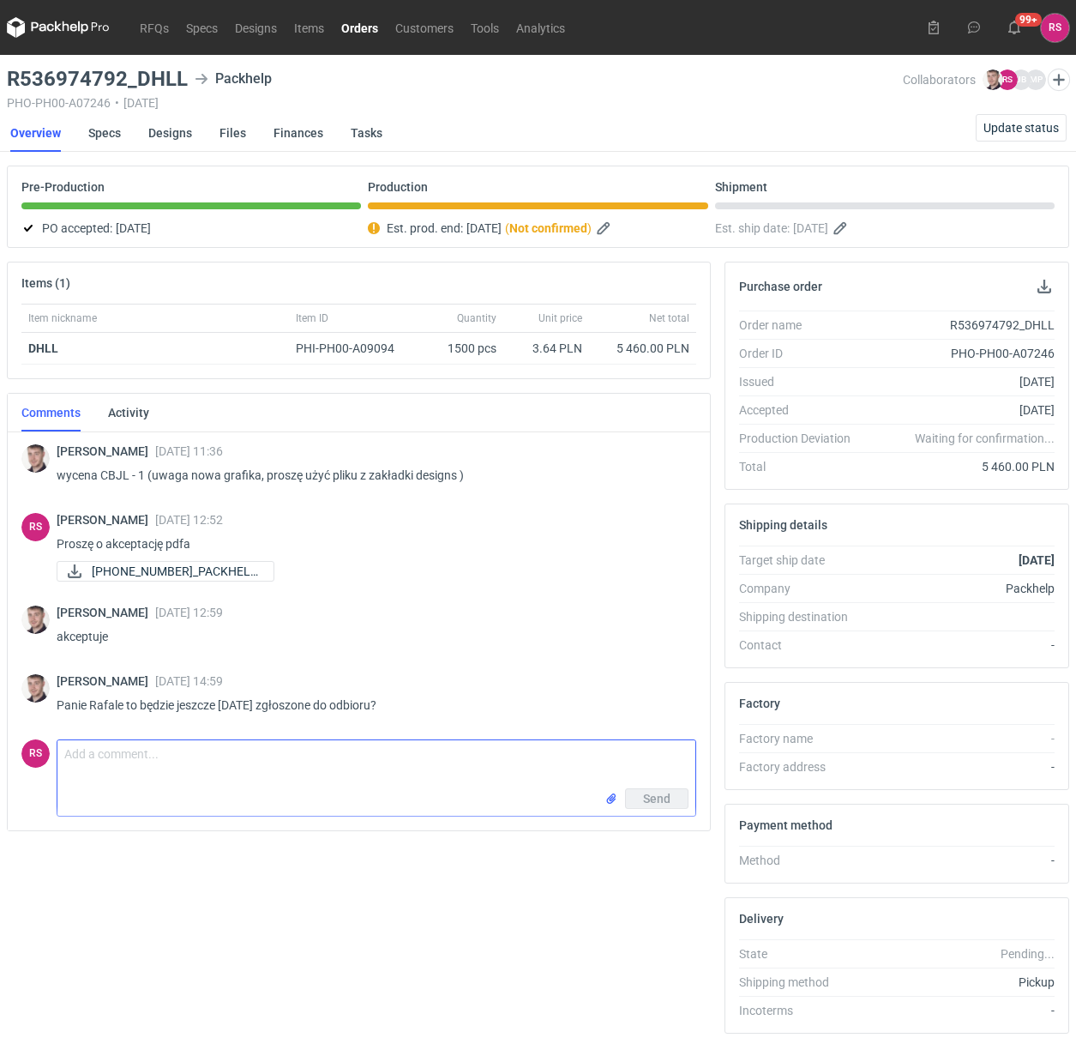
click at [332, 764] on textarea "Comment message" at bounding box center [376, 764] width 638 height 48
click at [187, 756] on textarea "Panie Macieju, dziś już niestety, nie" at bounding box center [376, 764] width 638 height 48
click at [367, 756] on textarea "Panie Macieju, dziś już, niestety, nie" at bounding box center [376, 764] width 638 height 48
type textarea "Panie Macieju, dziś już, niestety, nie. Dam Panu jutro znać, co z tym się dziej…"
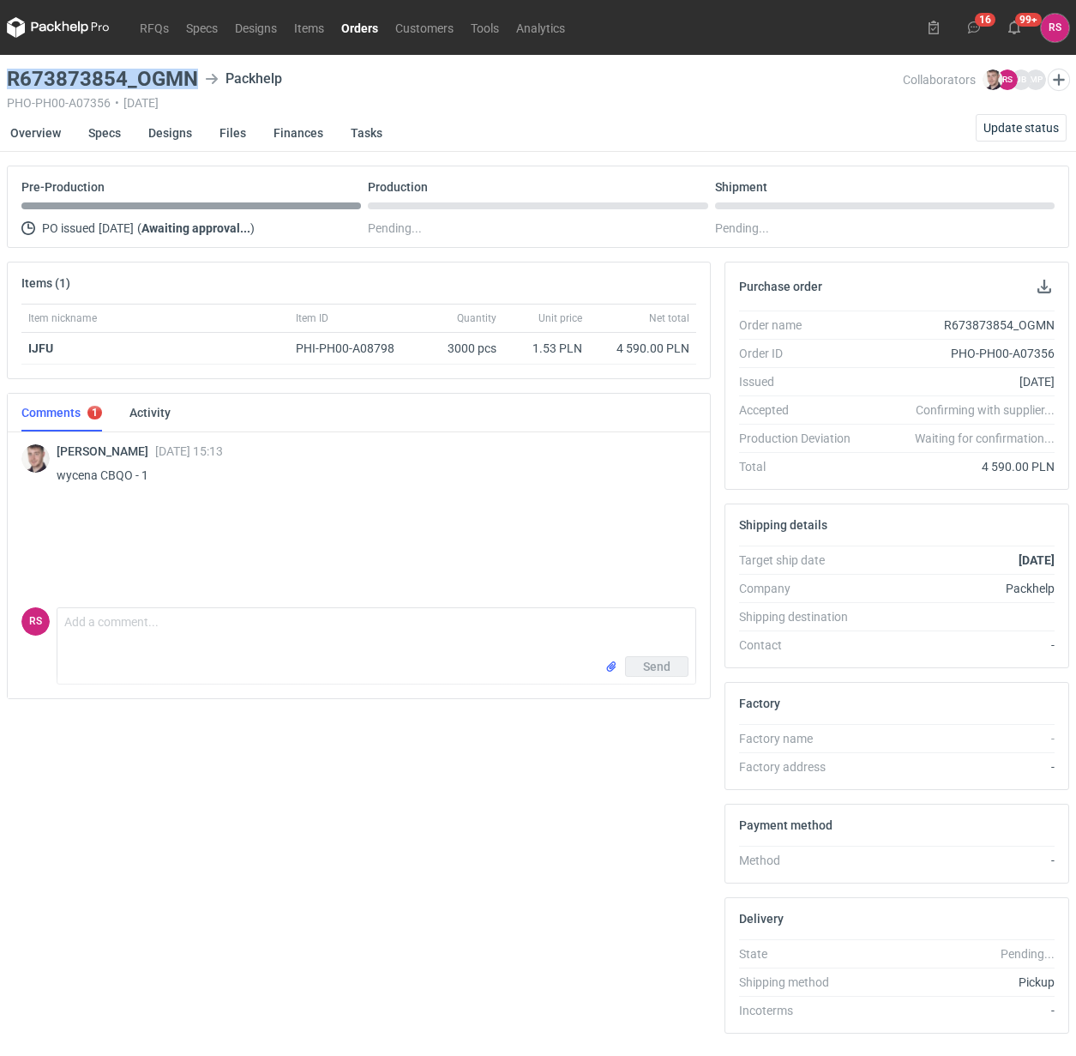
drag, startPoint x: 196, startPoint y: 79, endPoint x: -26, endPoint y: 86, distance: 221.4
click at [0, 86] on html "RFQs Specs Designs Items Orders Customers Tools Analytics 16 99+ [PERSON_NAME] …" at bounding box center [538, 528] width 1076 height 1056
copy h3 "R673873854_OGMN"
click at [1043, 292] on button "button" at bounding box center [1044, 286] width 21 height 21
click at [107, 130] on link "Specs" at bounding box center [104, 133] width 33 height 38
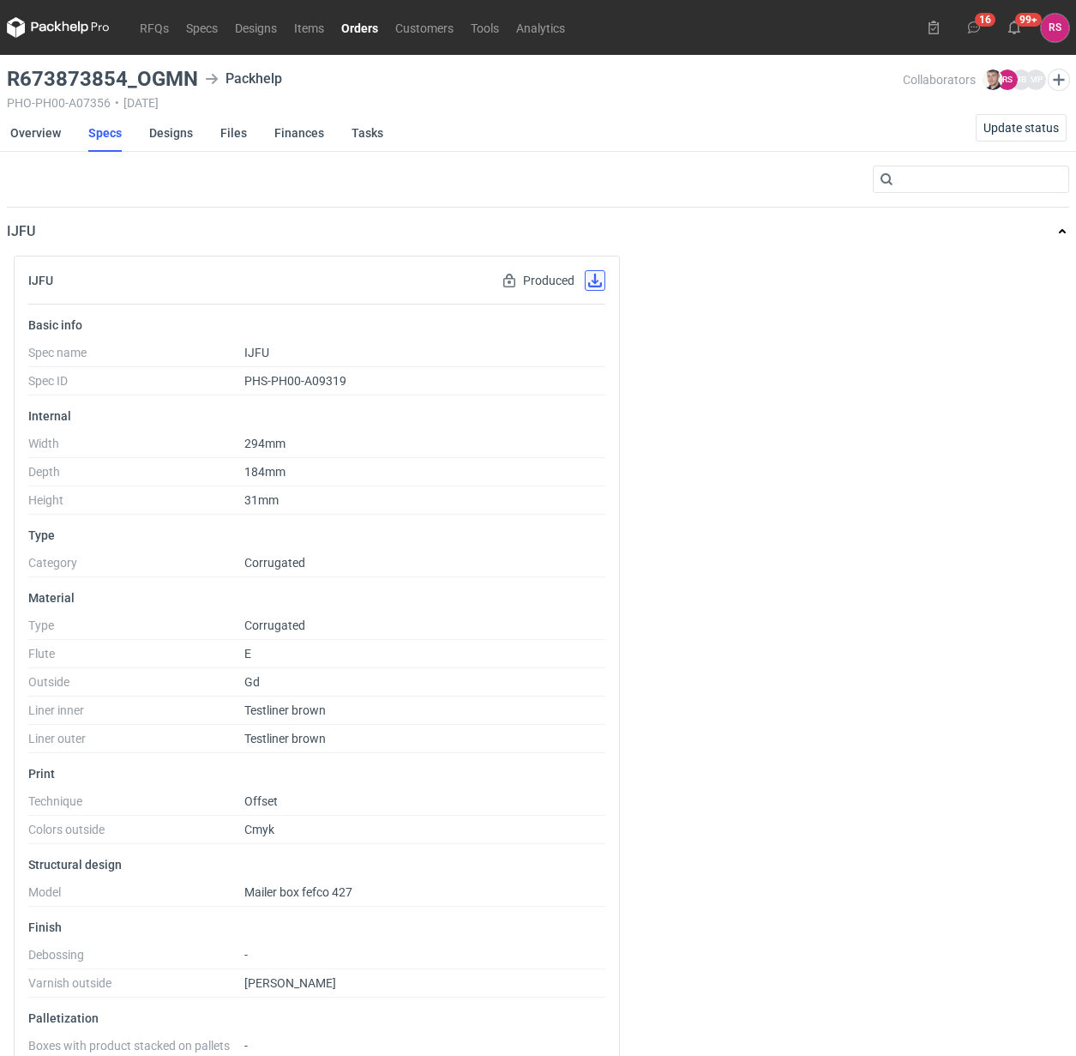
click at [596, 285] on button "button" at bounding box center [595, 280] width 21 height 21
click at [174, 130] on link "Designs" at bounding box center [171, 133] width 44 height 38
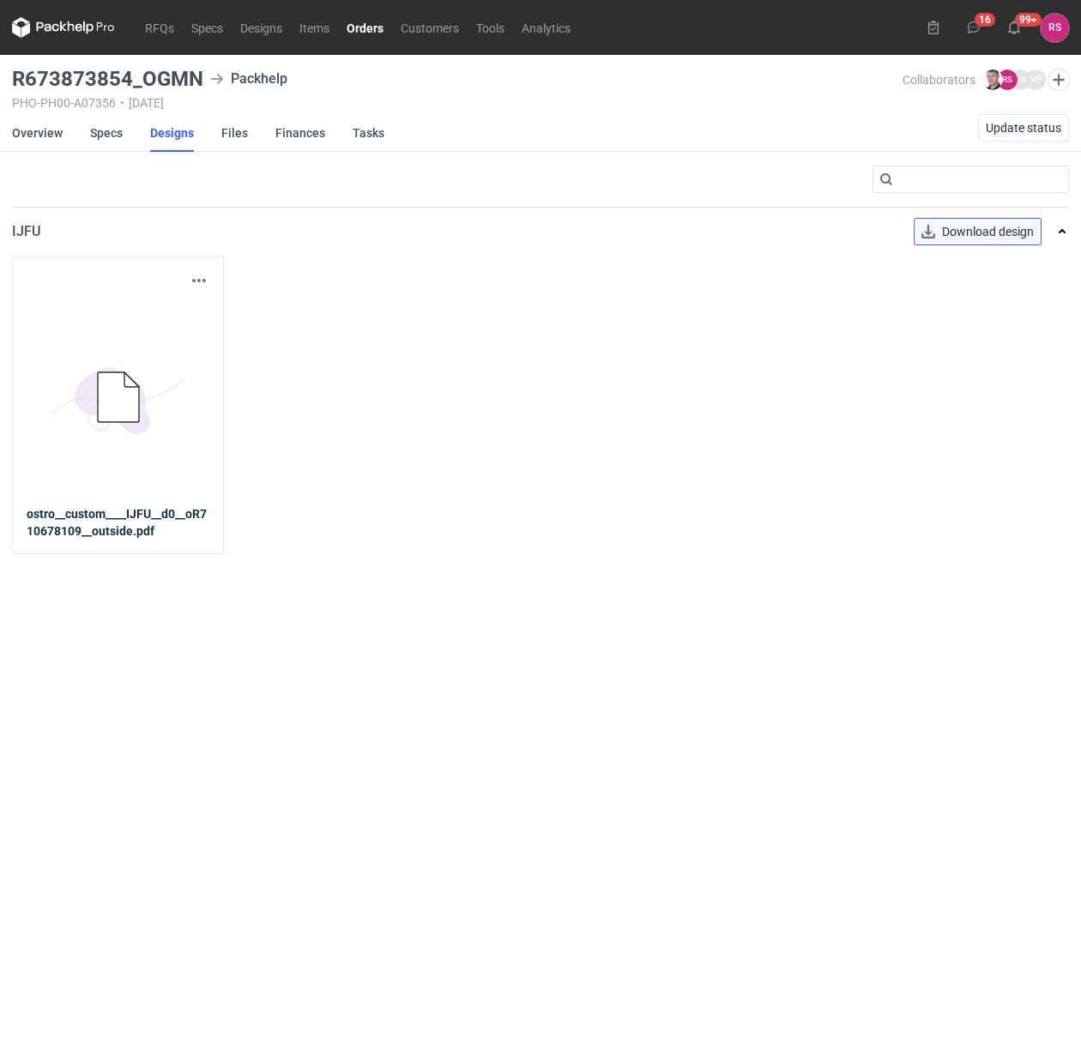
click at [980, 232] on link "Download design" at bounding box center [977, 231] width 128 height 27
click at [370, 23] on link "Orders" at bounding box center [365, 27] width 54 height 21
